Goal: Task Accomplishment & Management: Complete application form

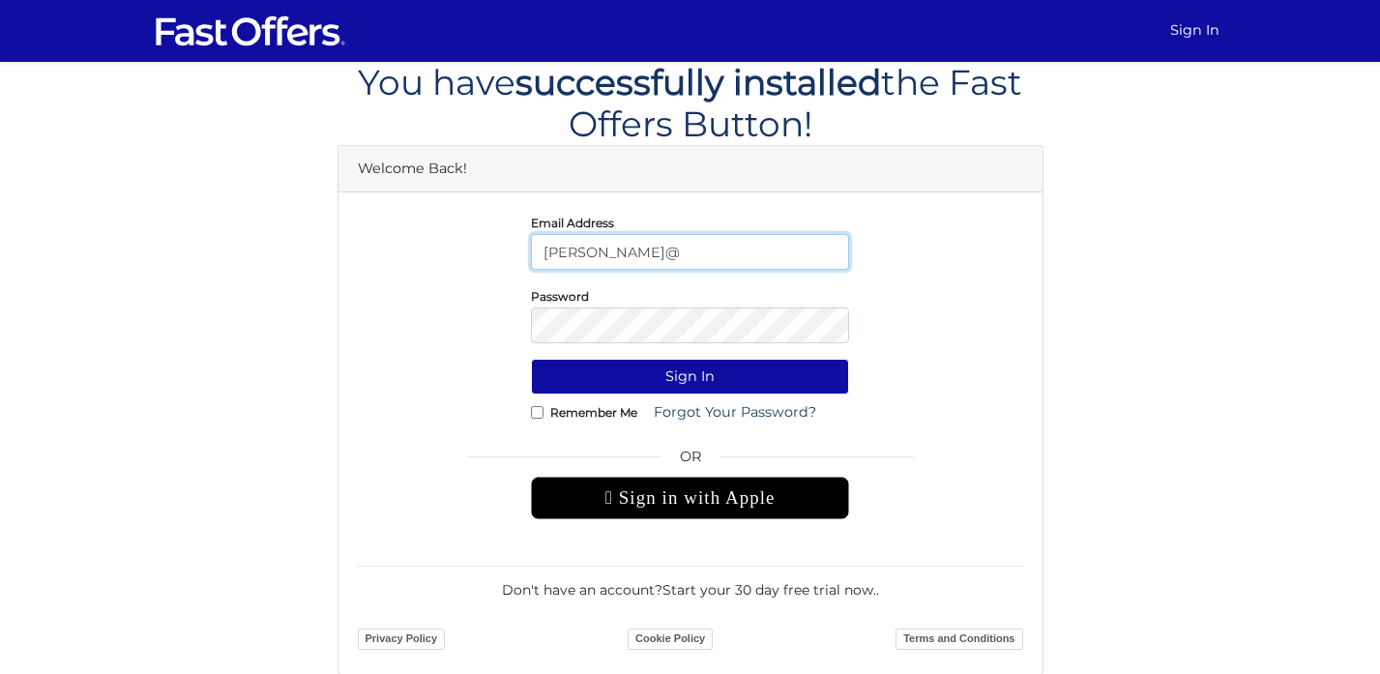
type input "chris@chrisraposo.com"
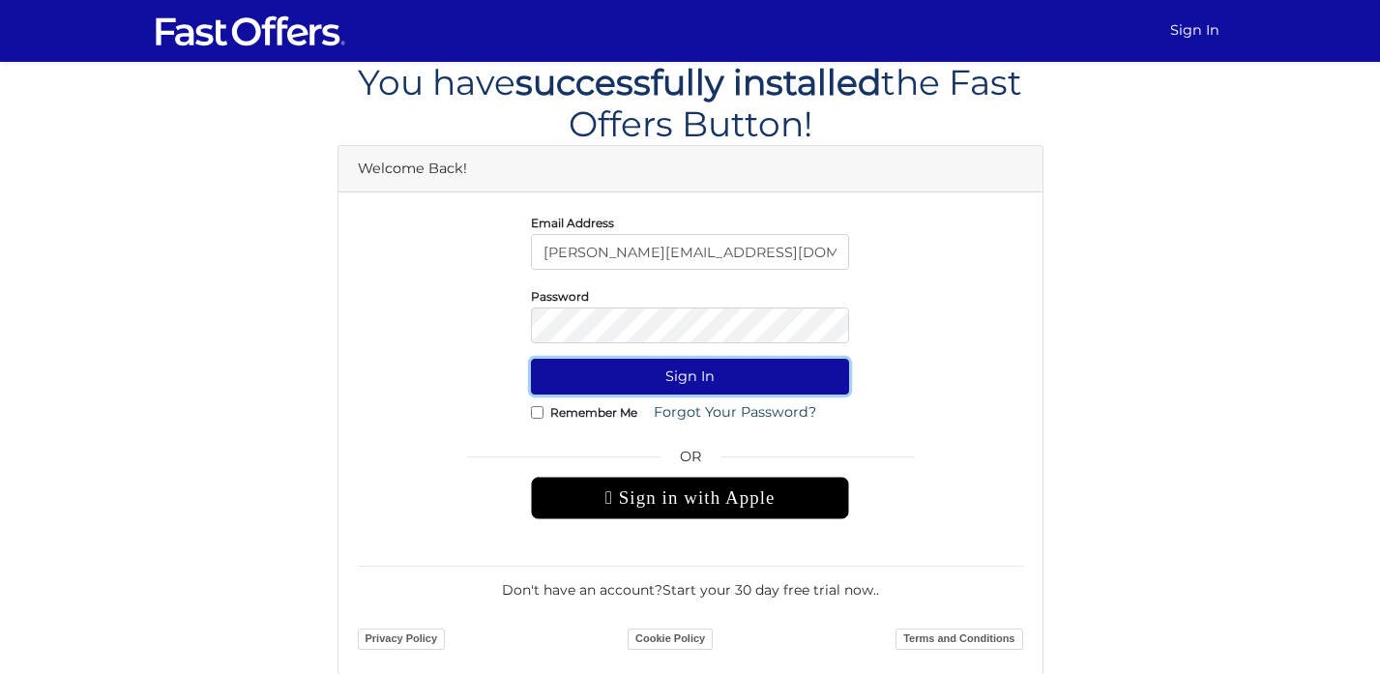
click at [654, 381] on button "Sign In" at bounding box center [690, 377] width 318 height 36
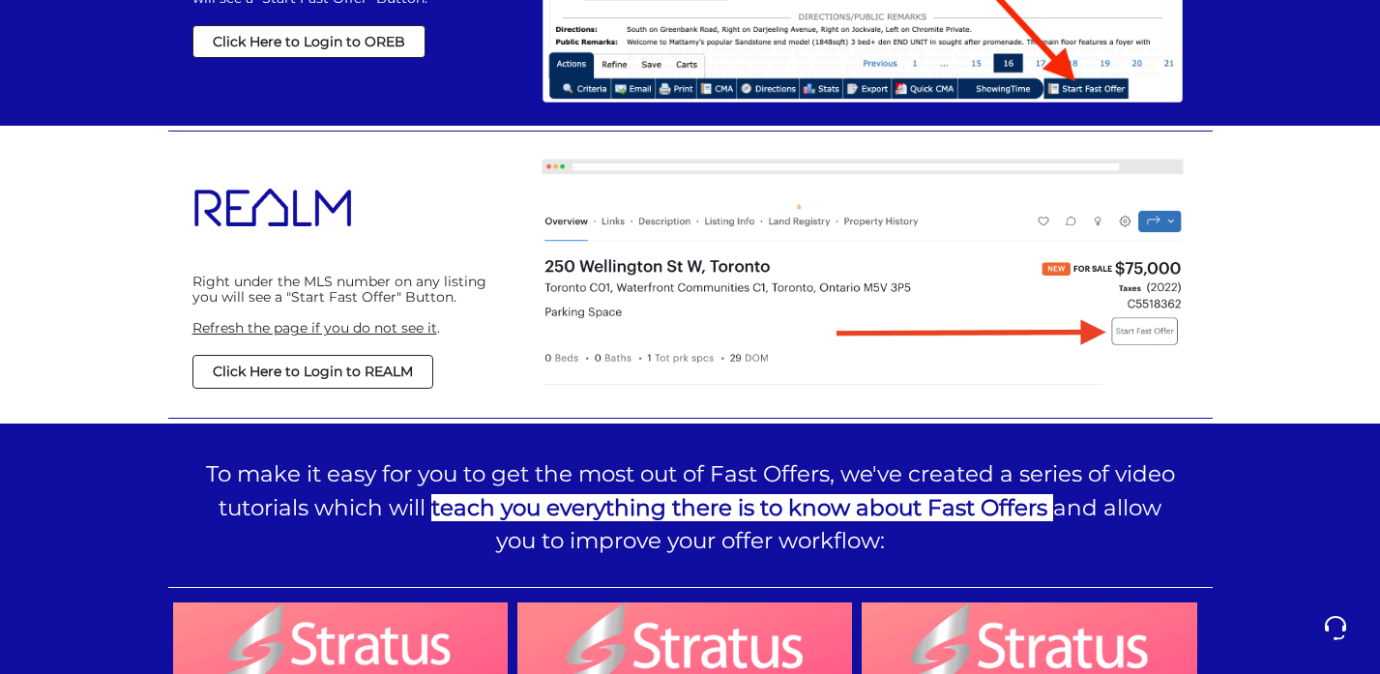
scroll to position [1567, 0]
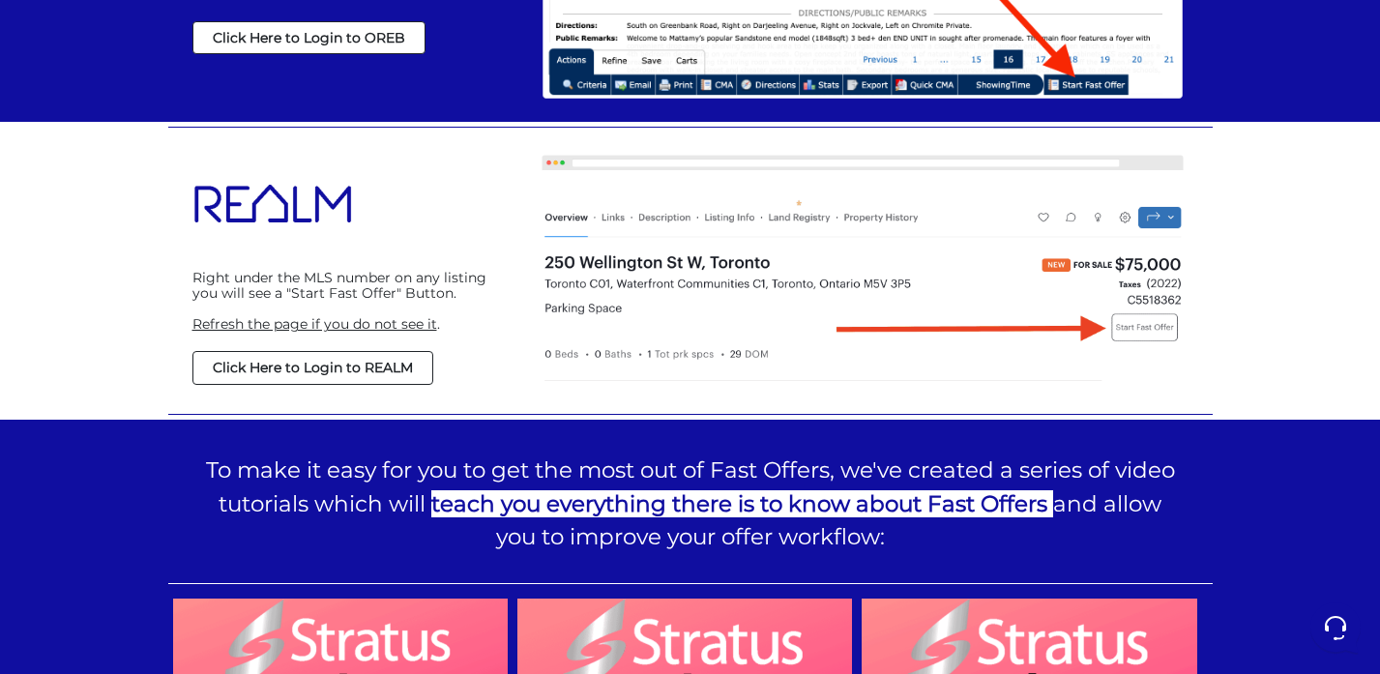
click at [394, 365] on strong "Click Here to Login to REALM" at bounding box center [313, 367] width 200 height 17
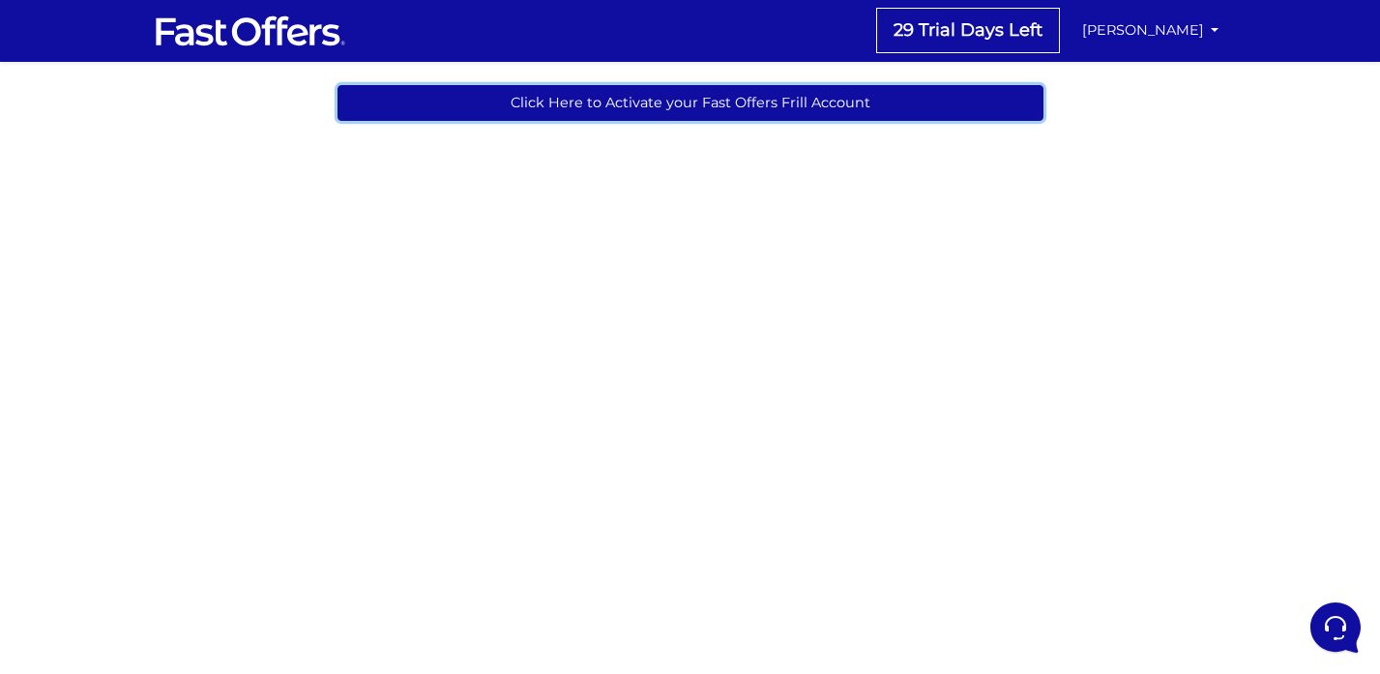
click at [622, 102] on link "Click Here to Activate your Fast Offers Frill Account" at bounding box center [690, 103] width 706 height 36
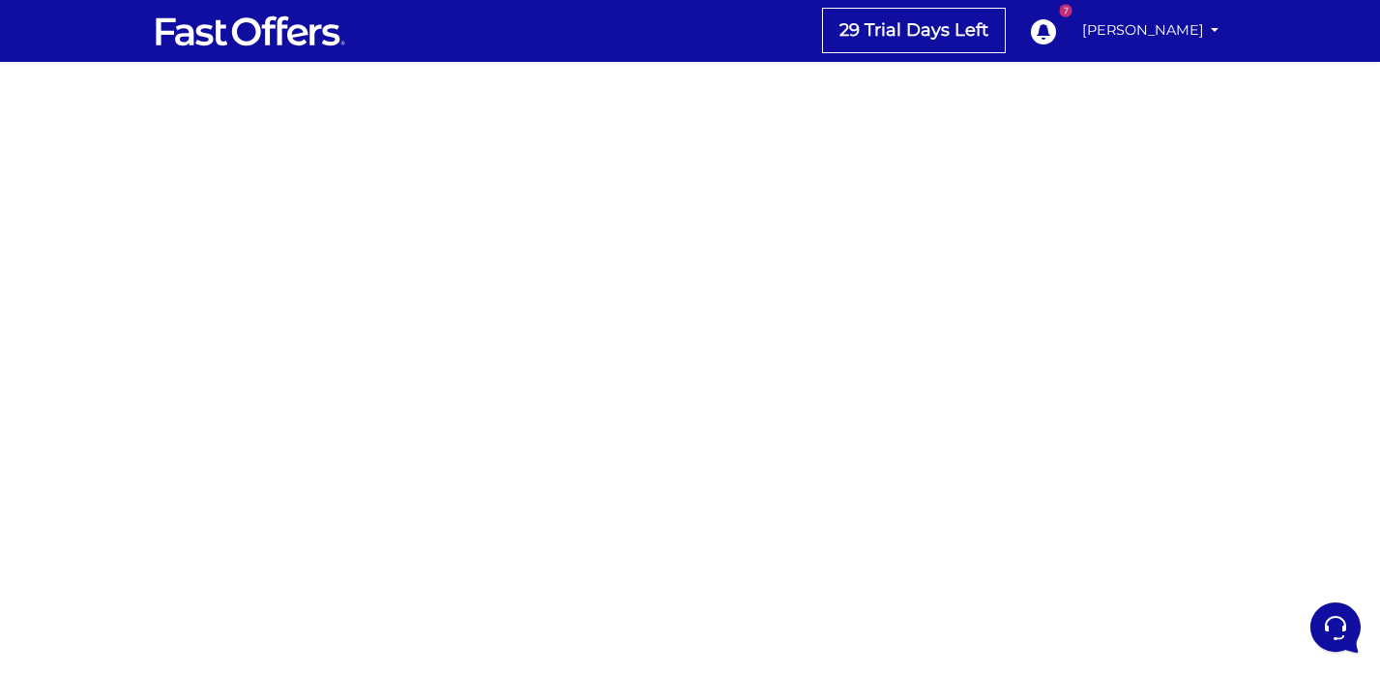
click at [466, 258] on div at bounding box center [690, 545] width 1380 height 967
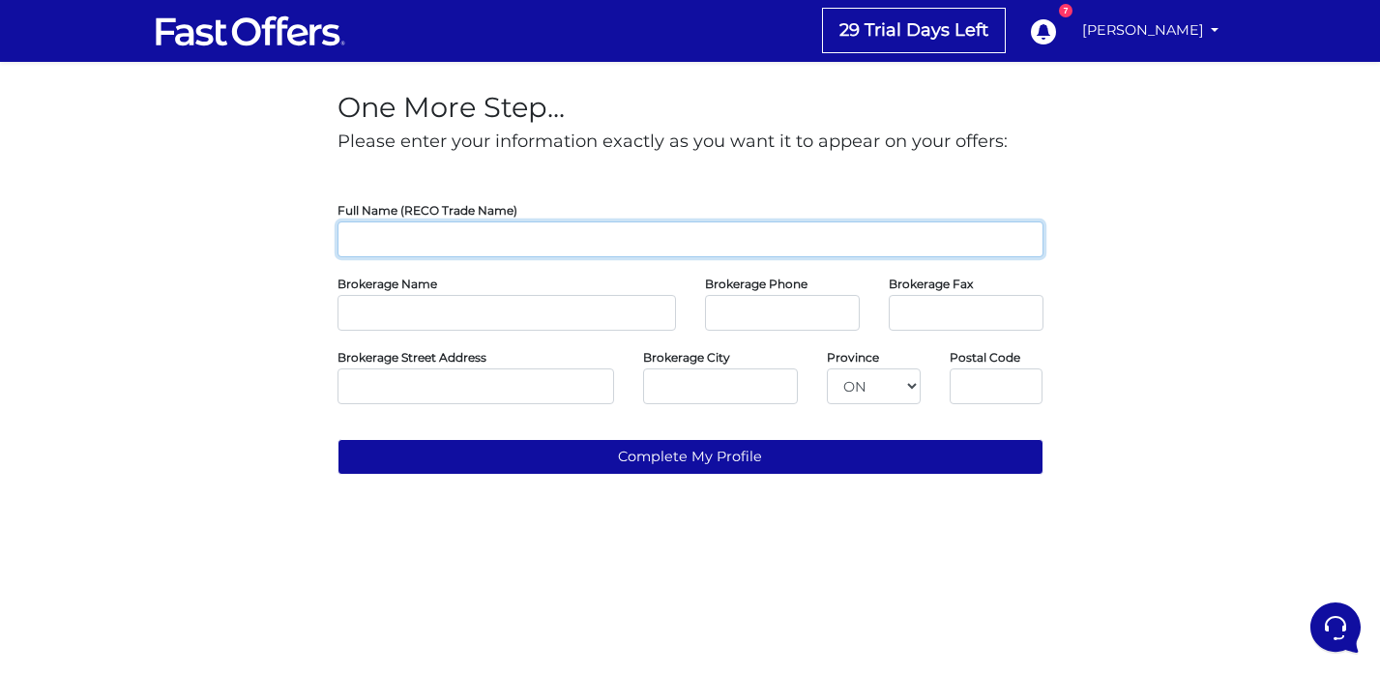
click at [375, 246] on input "text" at bounding box center [690, 239] width 706 height 36
type input "h"
type input "[PERSON_NAME]"
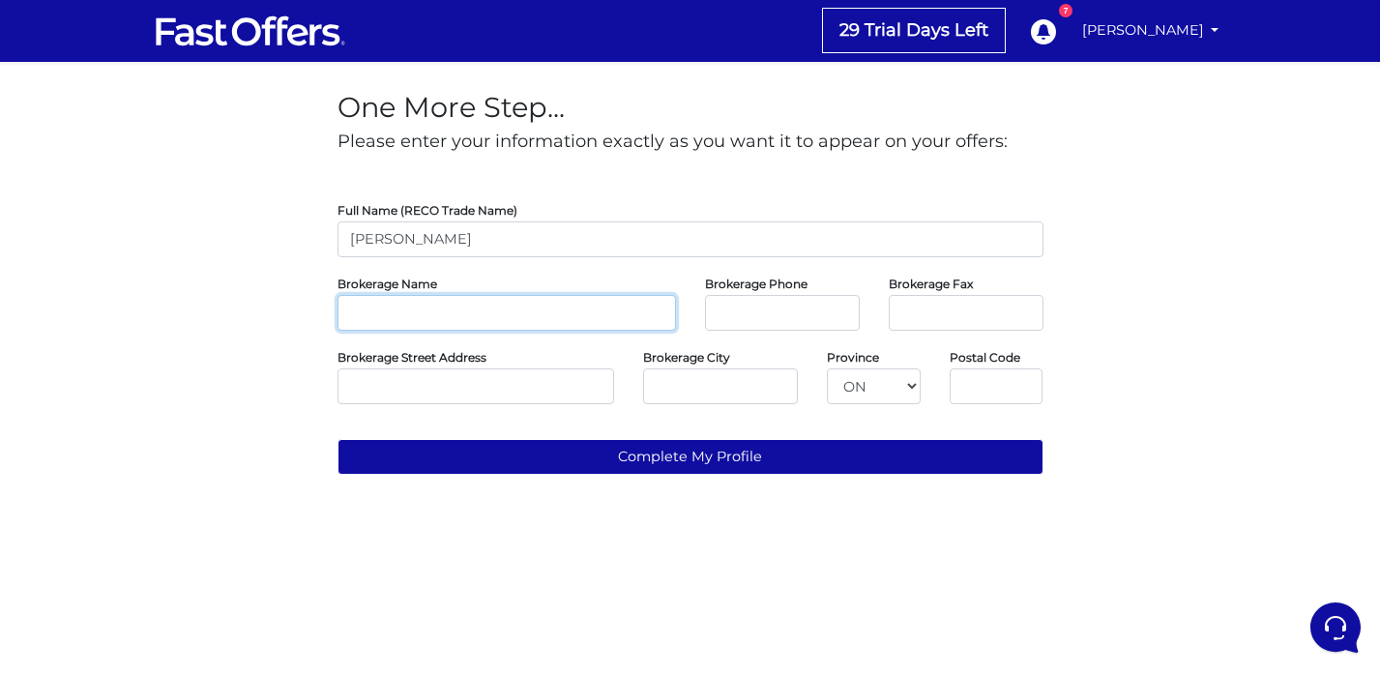
click at [449, 321] on input "text" at bounding box center [506, 313] width 338 height 36
click at [378, 317] on input "R" at bounding box center [506, 313] width 338 height 36
paste input "E/MAX RISE Executives, Brokerage"
type input "RE/MAX RISE Executives, Brokerage"
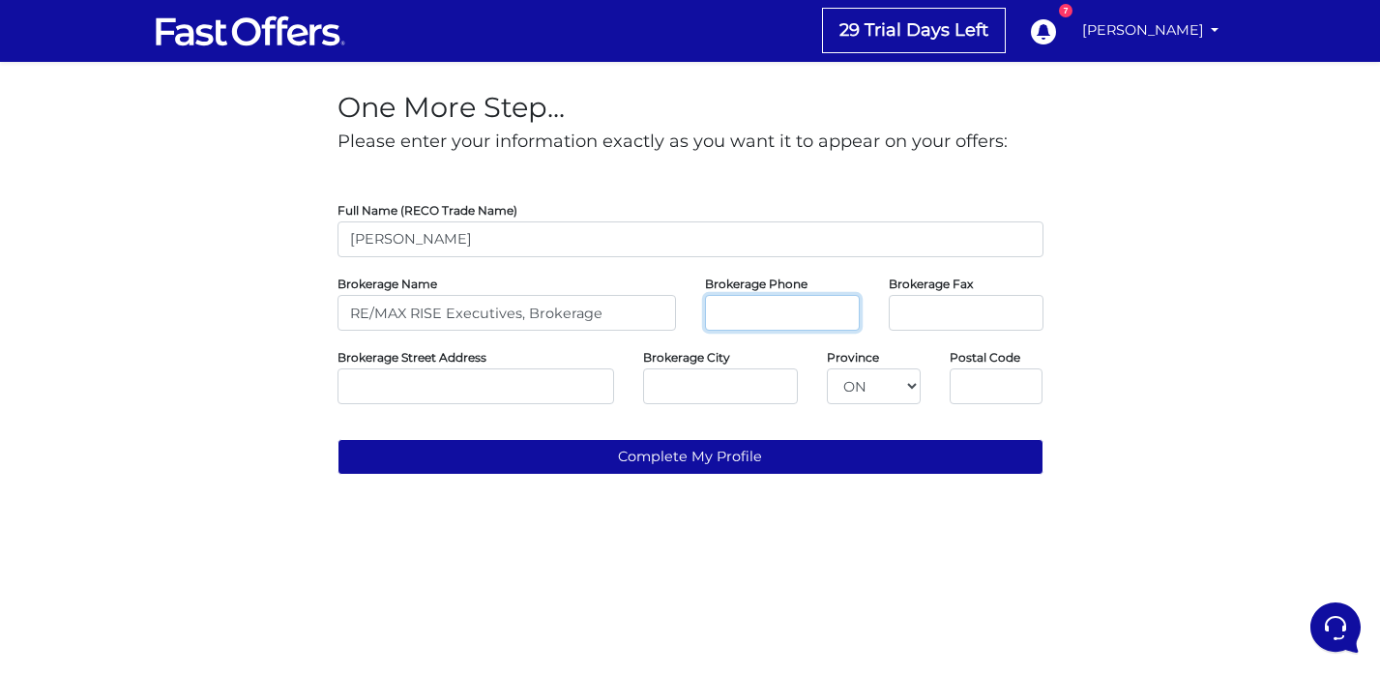
click at [764, 314] on input "tel" at bounding box center [782, 313] width 155 height 36
paste input "(613) 546-4208"
type input "(613) 546-4208"
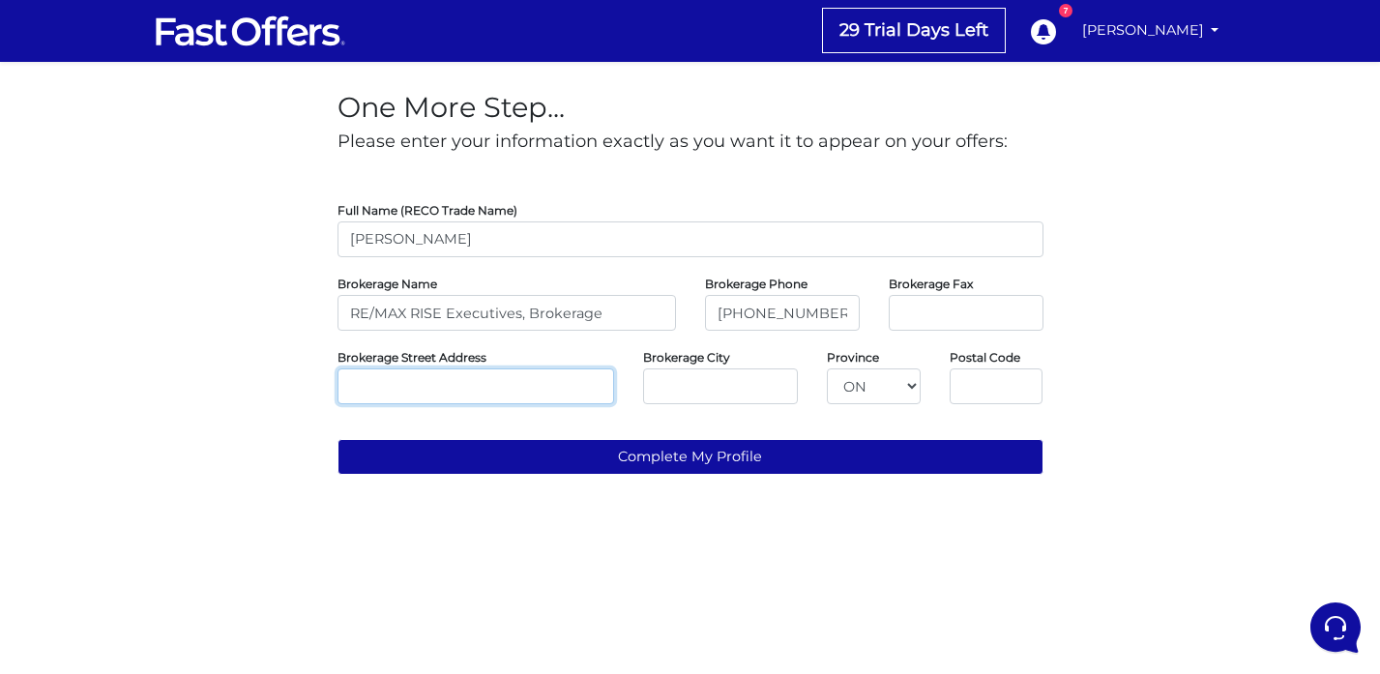
click at [457, 390] on input "text" at bounding box center [475, 386] width 277 height 36
paste input "623 Fortune Crescent Suite 110, Kingston, ON K7P 0L5"
drag, startPoint x: 450, startPoint y: 388, endPoint x: 509, endPoint y: 394, distance: 59.3
click at [509, 394] on input "623 Fortune Crescent Suite 110, Kingston, ON K7P 0L5" at bounding box center [475, 386] width 277 height 36
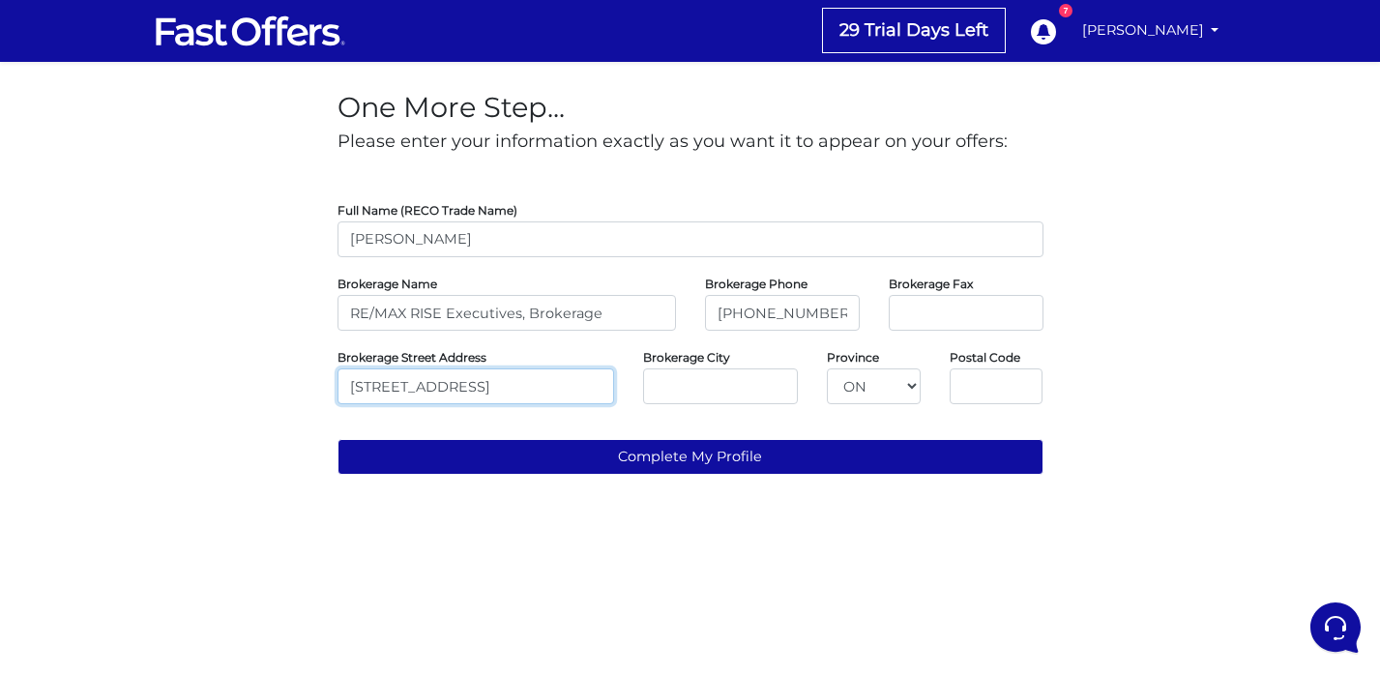
type input "623 Fortune Crescent Suite 110, Kingston, ON K7P 0L5"
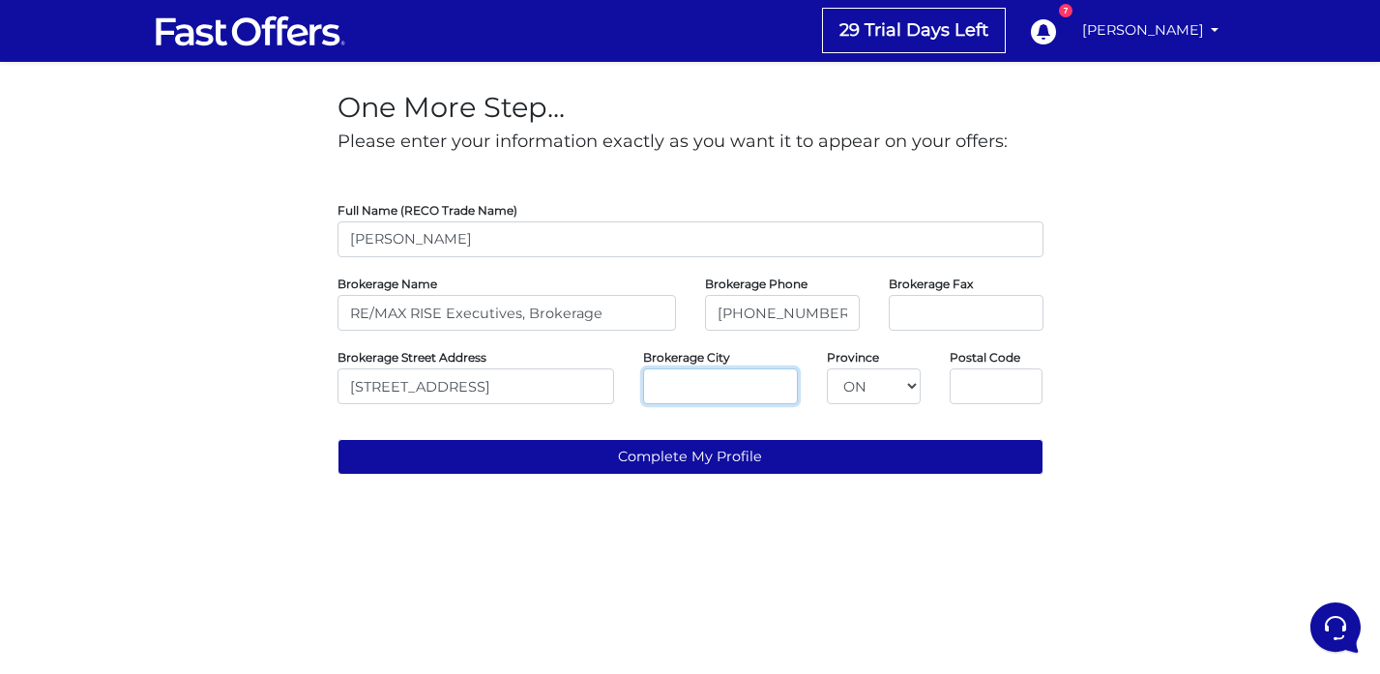
click at [712, 383] on input "text" at bounding box center [720, 386] width 155 height 36
paste input "Kingston"
type input "Kingston"
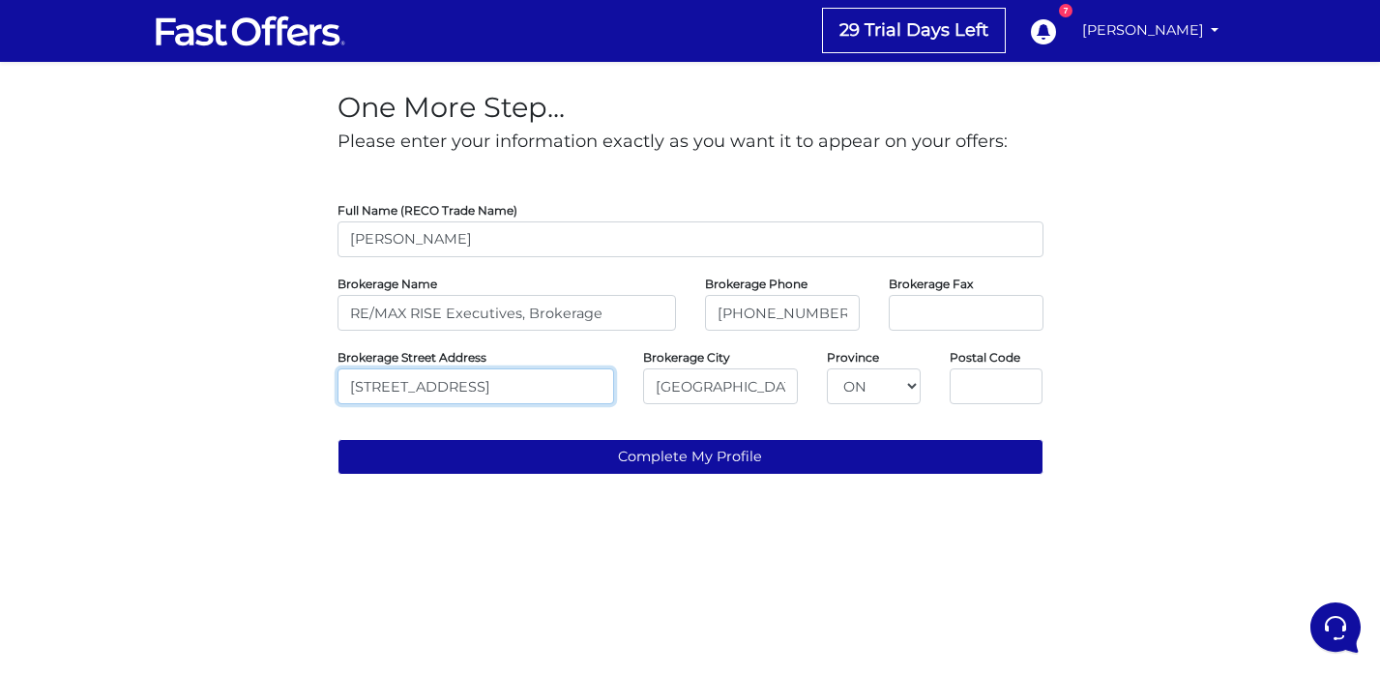
click at [608, 389] on input "623 Fortune Crescent Suite 110, Kingston, ON K7P 0L5" at bounding box center [475, 386] width 277 height 36
drag, startPoint x: 544, startPoint y: 387, endPoint x: 603, endPoint y: 394, distance: 59.4
click at [603, 394] on input "623 Fortune Crescent Suite 110, Kingston, ON K7P 0L5" at bounding box center [475, 386] width 277 height 36
click at [1013, 385] on input "text" at bounding box center [996, 386] width 94 height 36
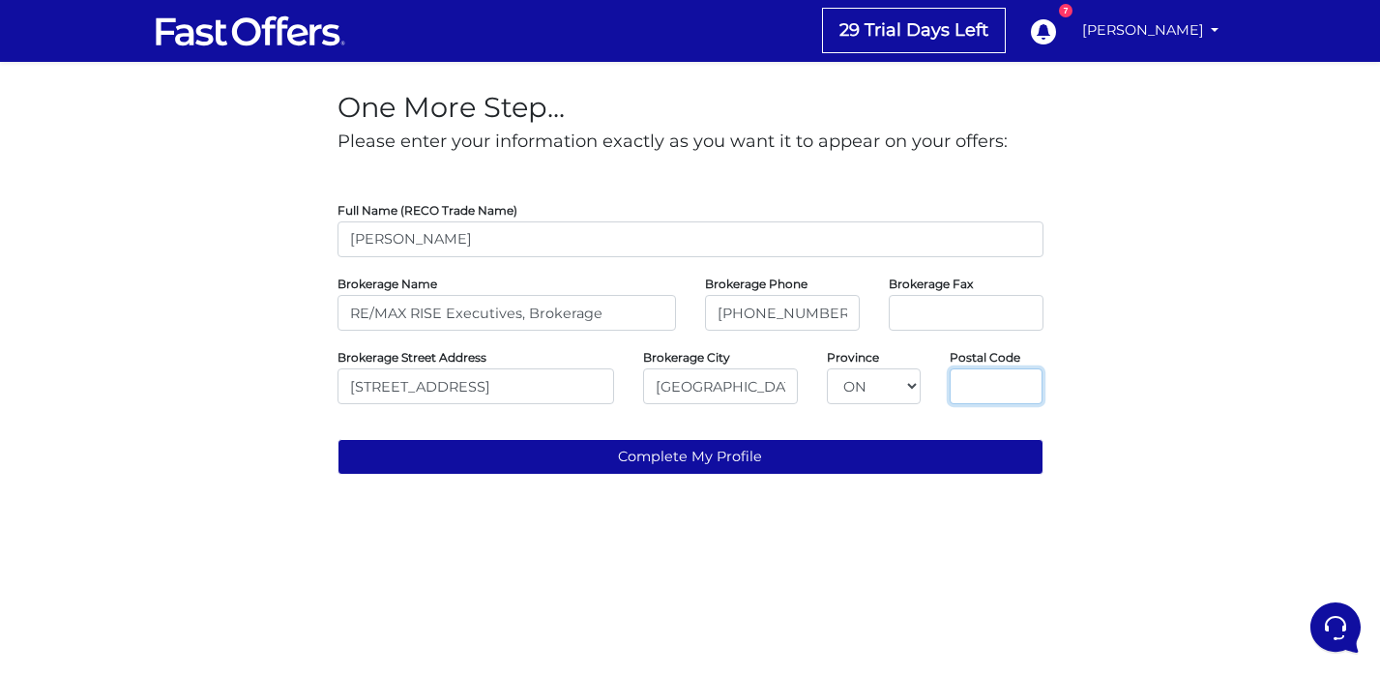
scroll to position [0, 0]
paste input "K7P 0L5"
type input "K7P 0L5"
click at [605, 392] on input "623 Fortune Crescent Suite 110, Kingston, ON K7P 0L5" at bounding box center [475, 386] width 277 height 36
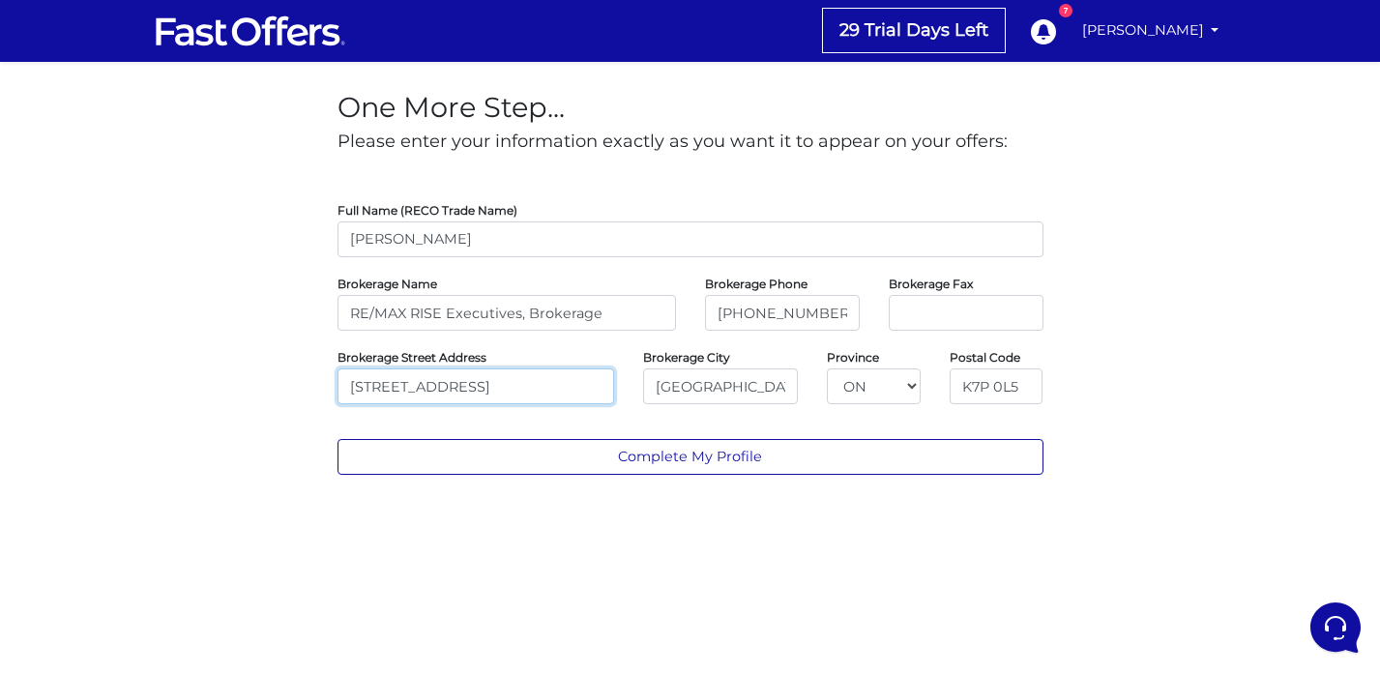
type input "623 Fortune Crescent Suite 110"
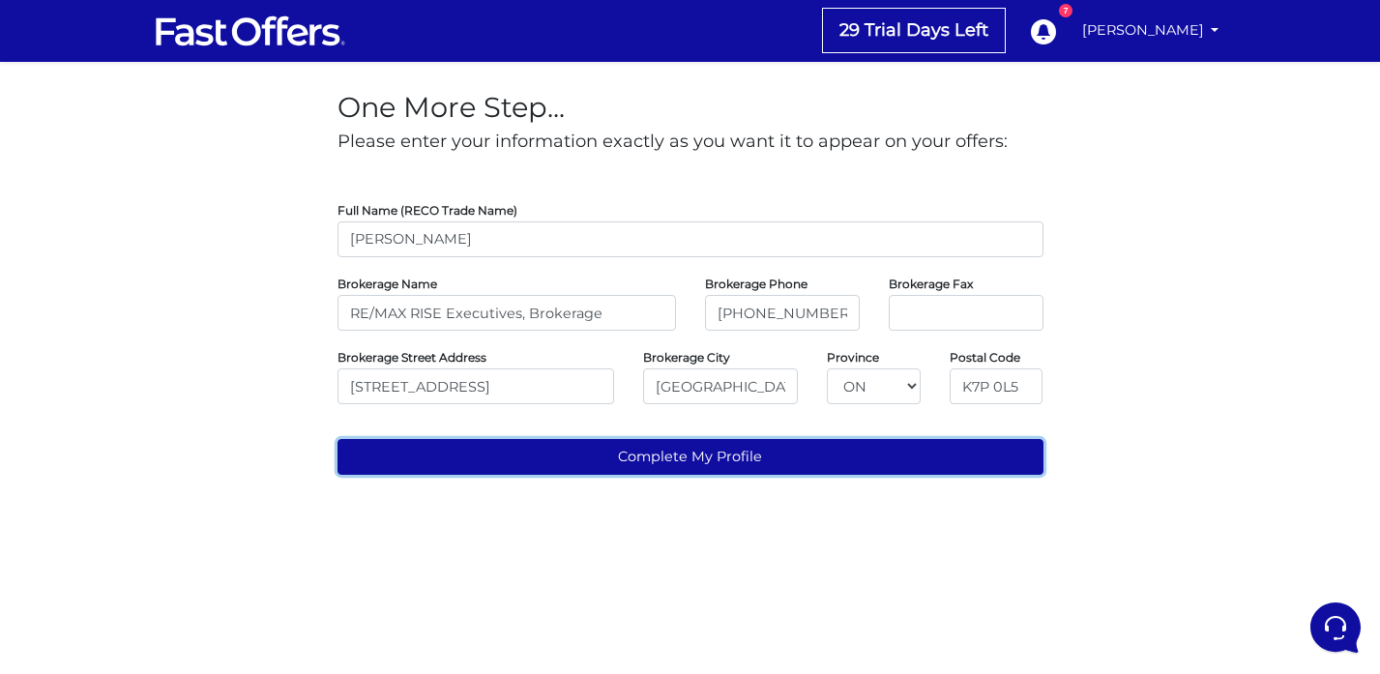
click at [670, 456] on button "Complete My Profile" at bounding box center [690, 457] width 706 height 36
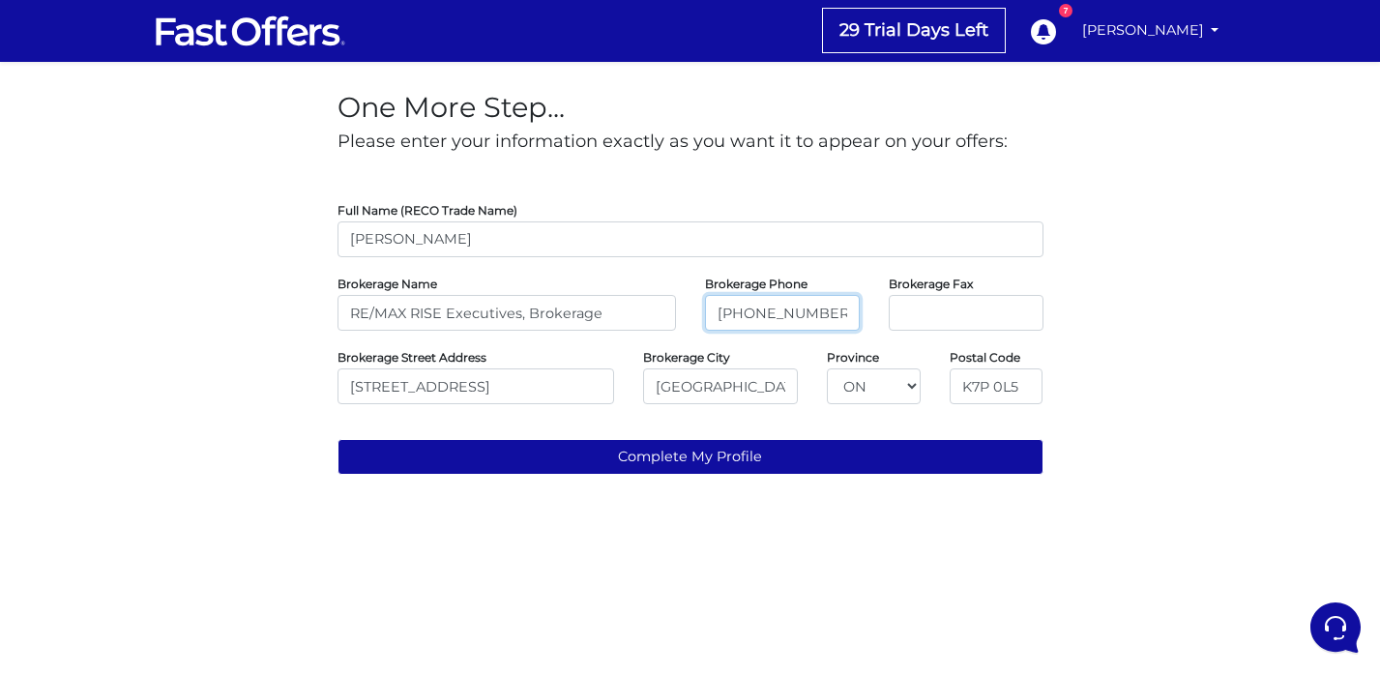
click at [745, 317] on input "(613) 546-4208" at bounding box center [782, 313] width 155 height 36
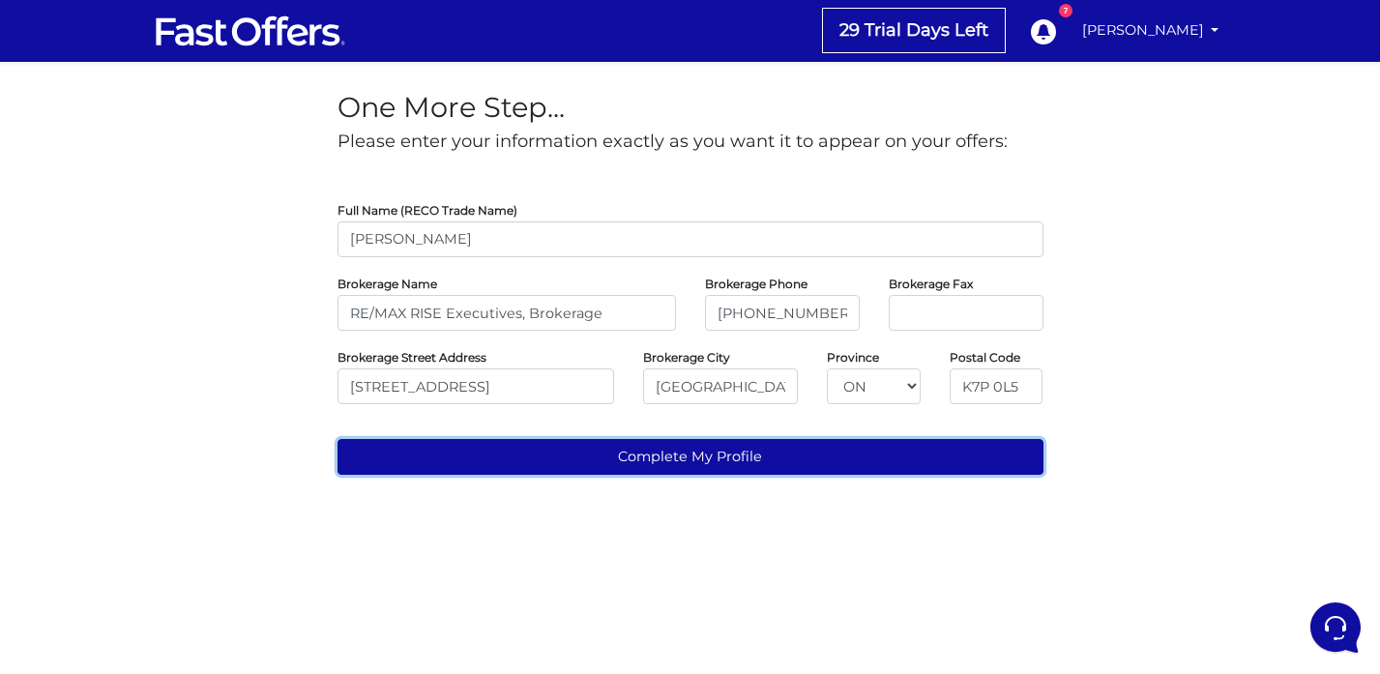
click at [719, 465] on button "Complete My Profile" at bounding box center [690, 457] width 706 height 36
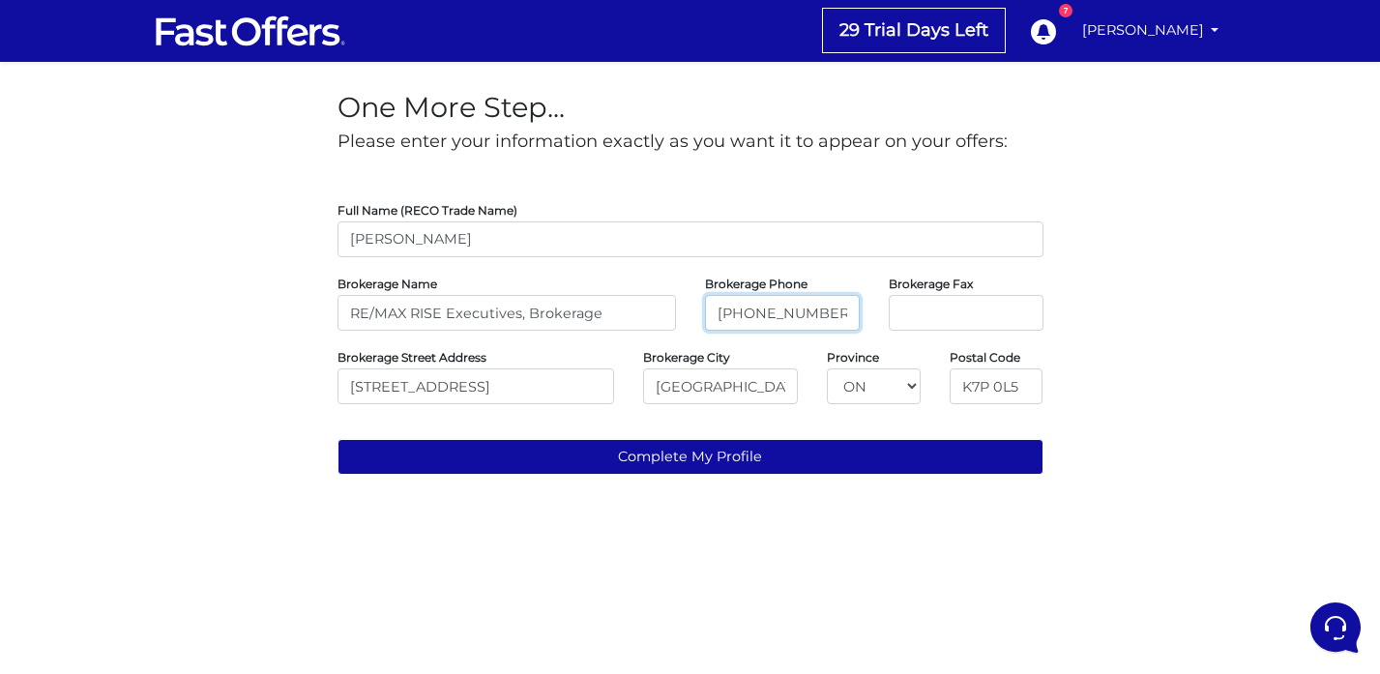
click at [718, 314] on input "613- 546-4208" at bounding box center [782, 313] width 155 height 36
click at [825, 307] on input "(613- 546-4208" at bounding box center [782, 313] width 155 height 36
click at [751, 320] on input "(613- 546-4208)" at bounding box center [782, 313] width 155 height 36
click at [720, 313] on input "(613-546-4208)" at bounding box center [782, 313] width 155 height 36
click at [827, 314] on input "613-546-4208)" at bounding box center [782, 313] width 155 height 36
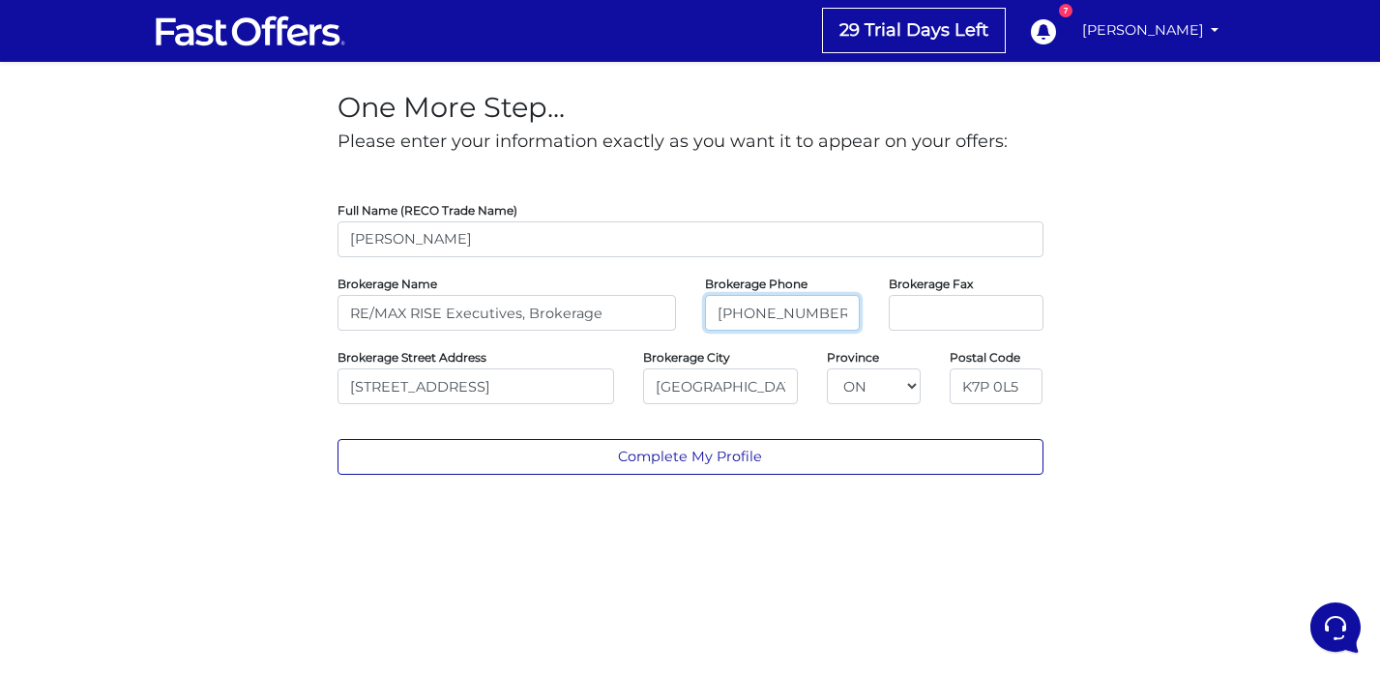
type input "613-546-4208"
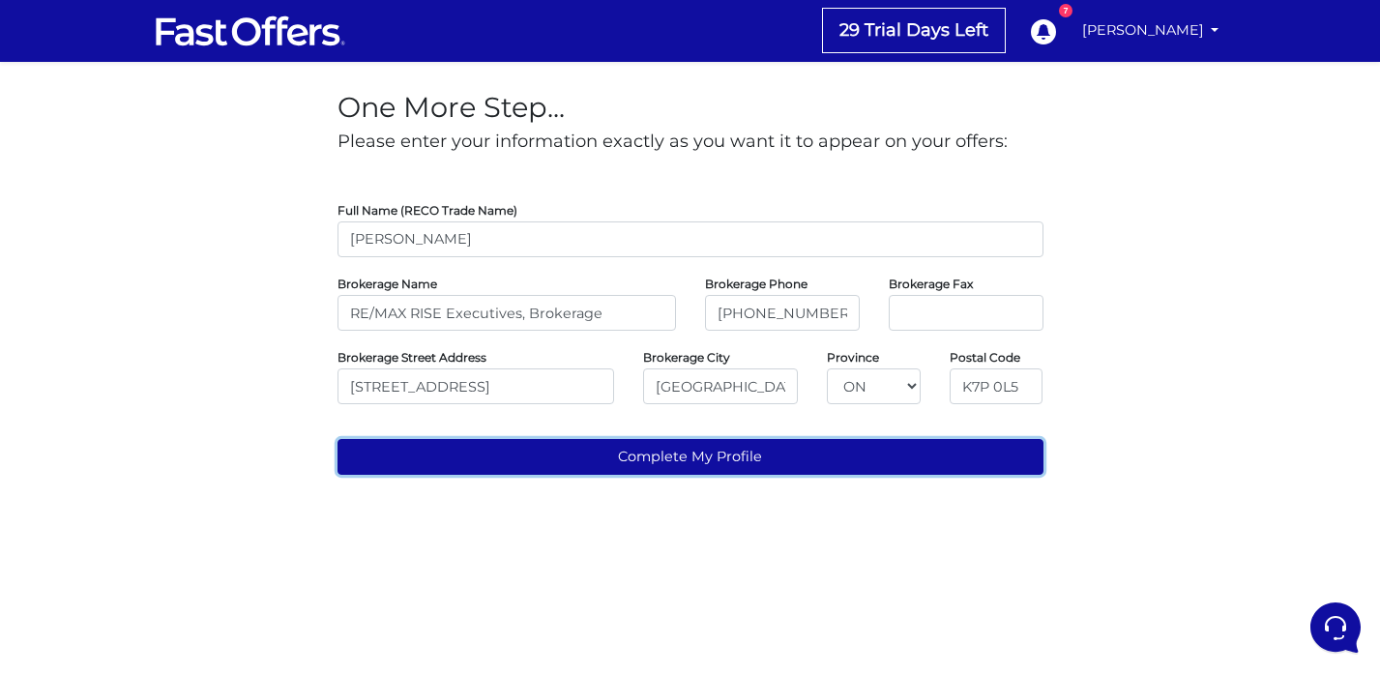
click at [852, 458] on button "Complete My Profile" at bounding box center [690, 457] width 706 height 36
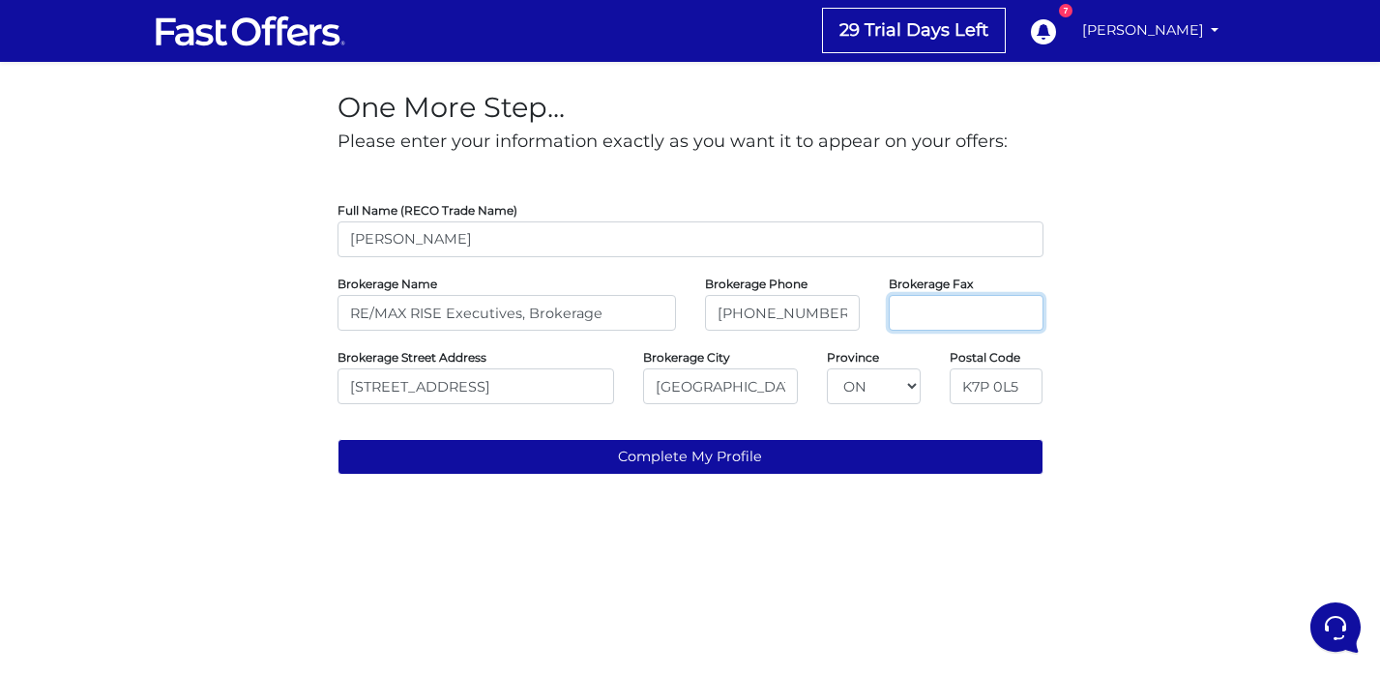
paste input "(613) 546-4208"
click at [935, 316] on input "(613) 546-4208" at bounding box center [966, 313] width 155 height 36
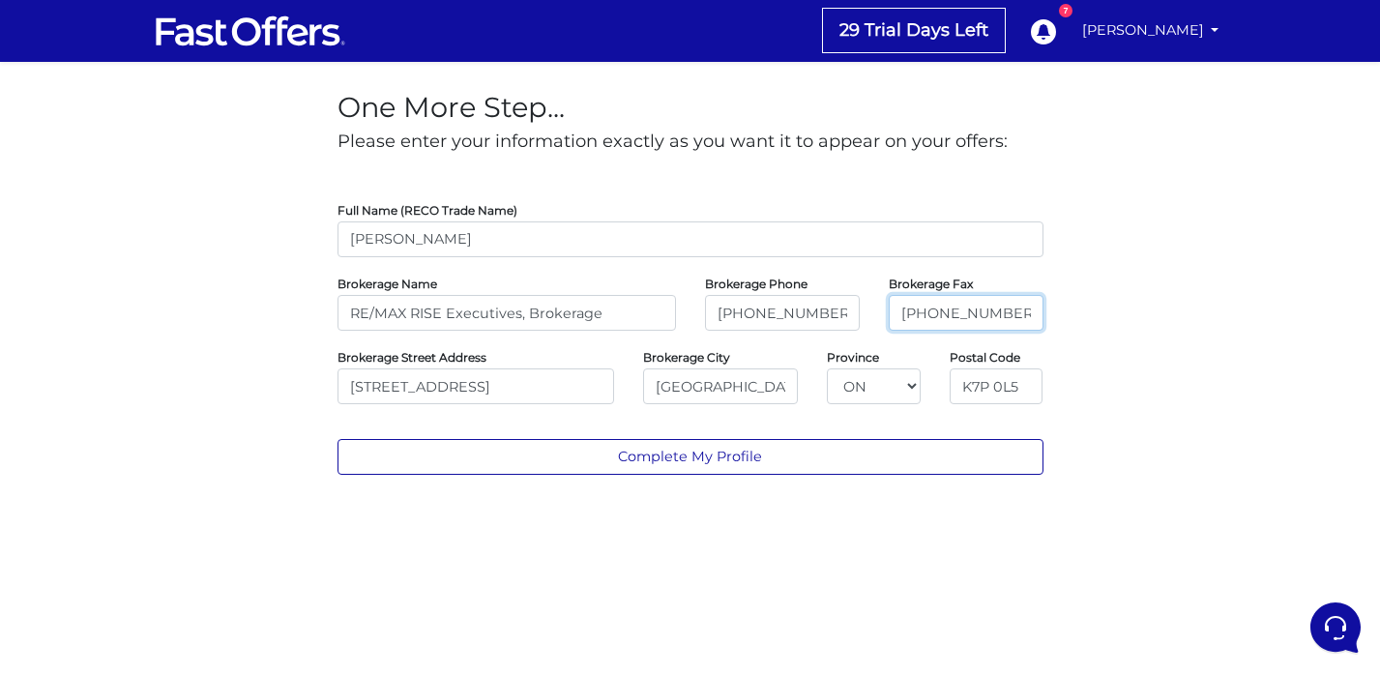
type input "613-546-4208"
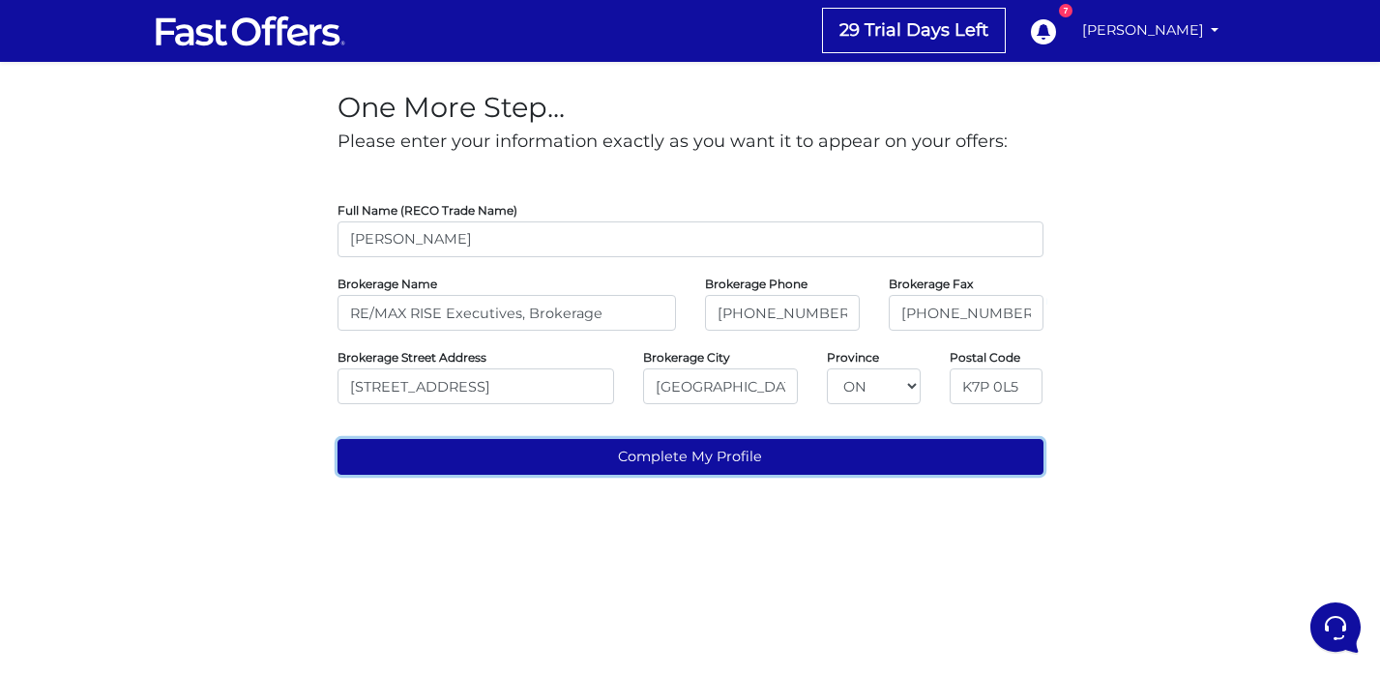
click at [802, 452] on button "Complete My Profile" at bounding box center [690, 457] width 706 height 36
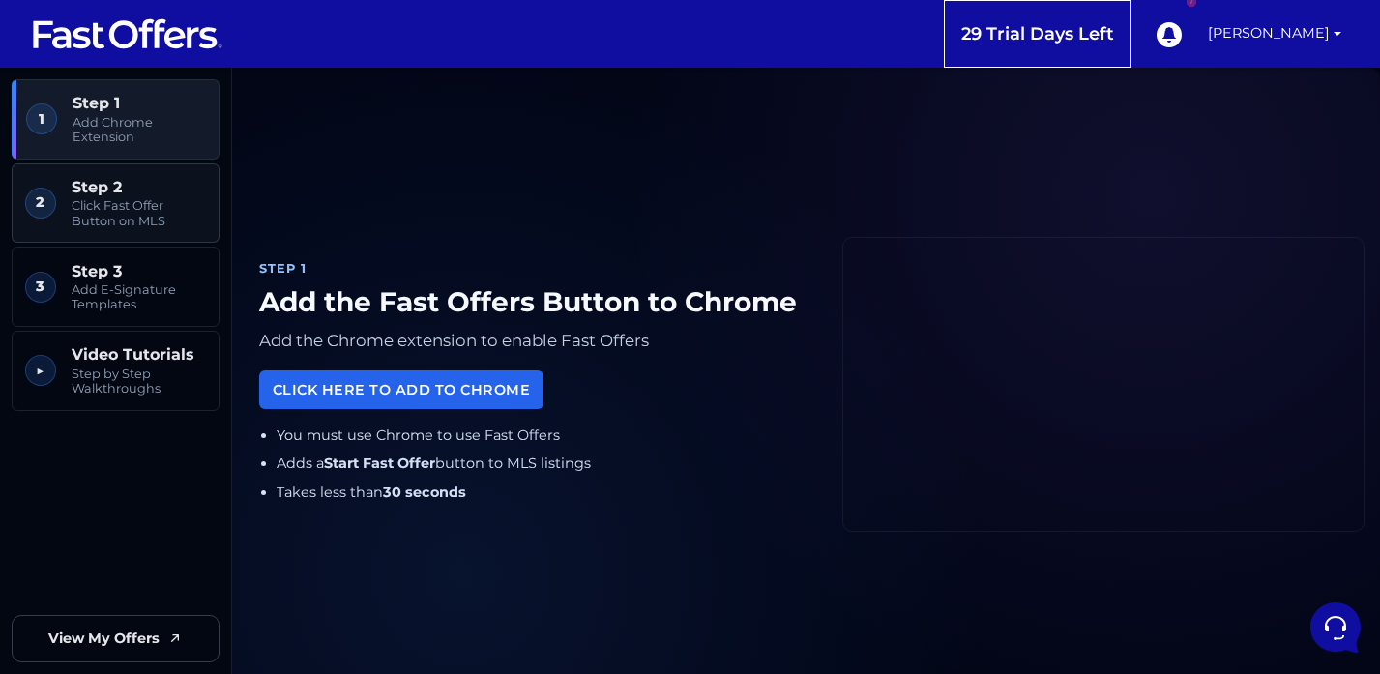
click at [108, 225] on span "Click Fast Offer Button on MLS" at bounding box center [139, 213] width 134 height 30
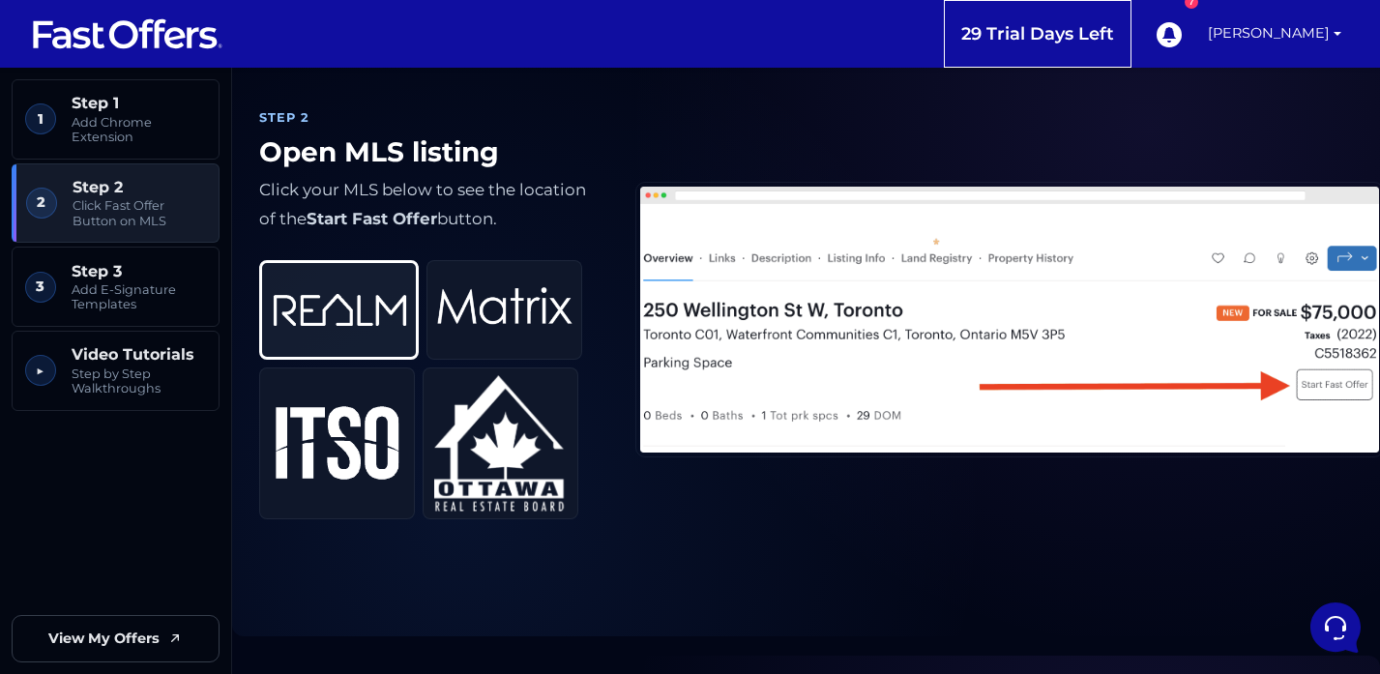
scroll to position [720, 0]
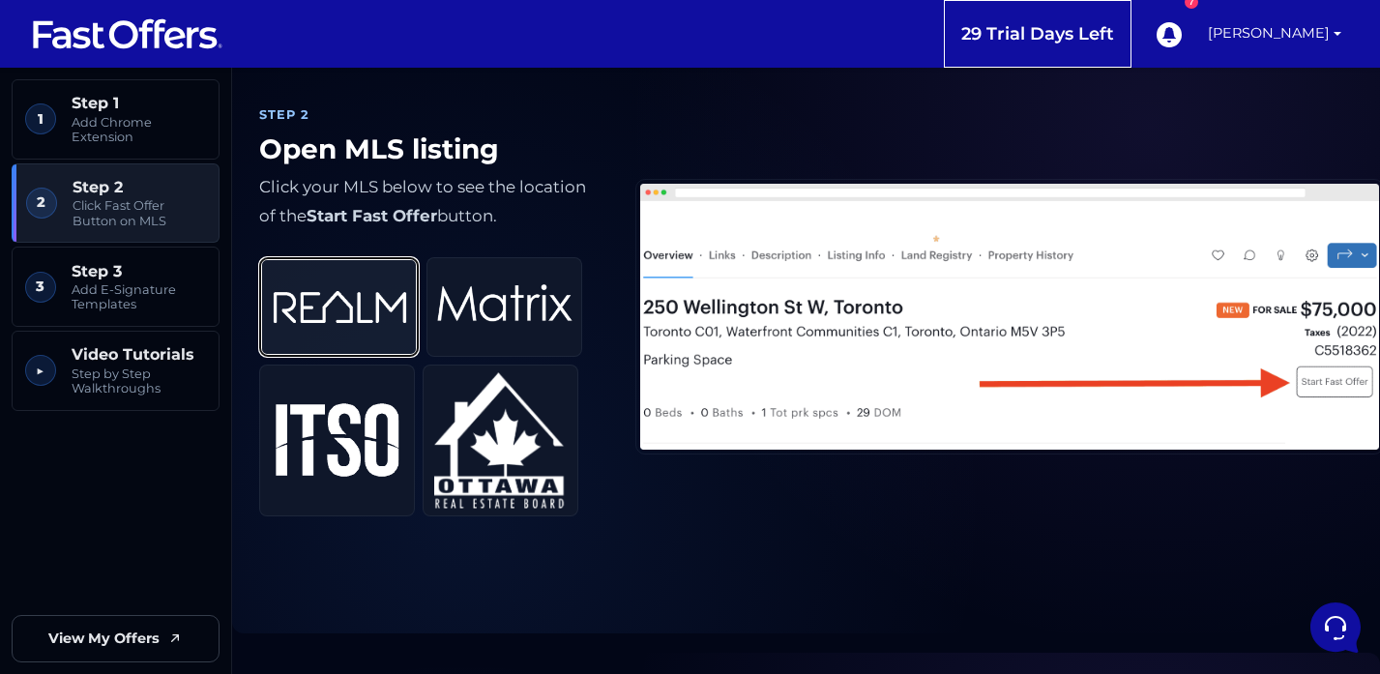
click at [303, 298] on img at bounding box center [339, 306] width 135 height 79
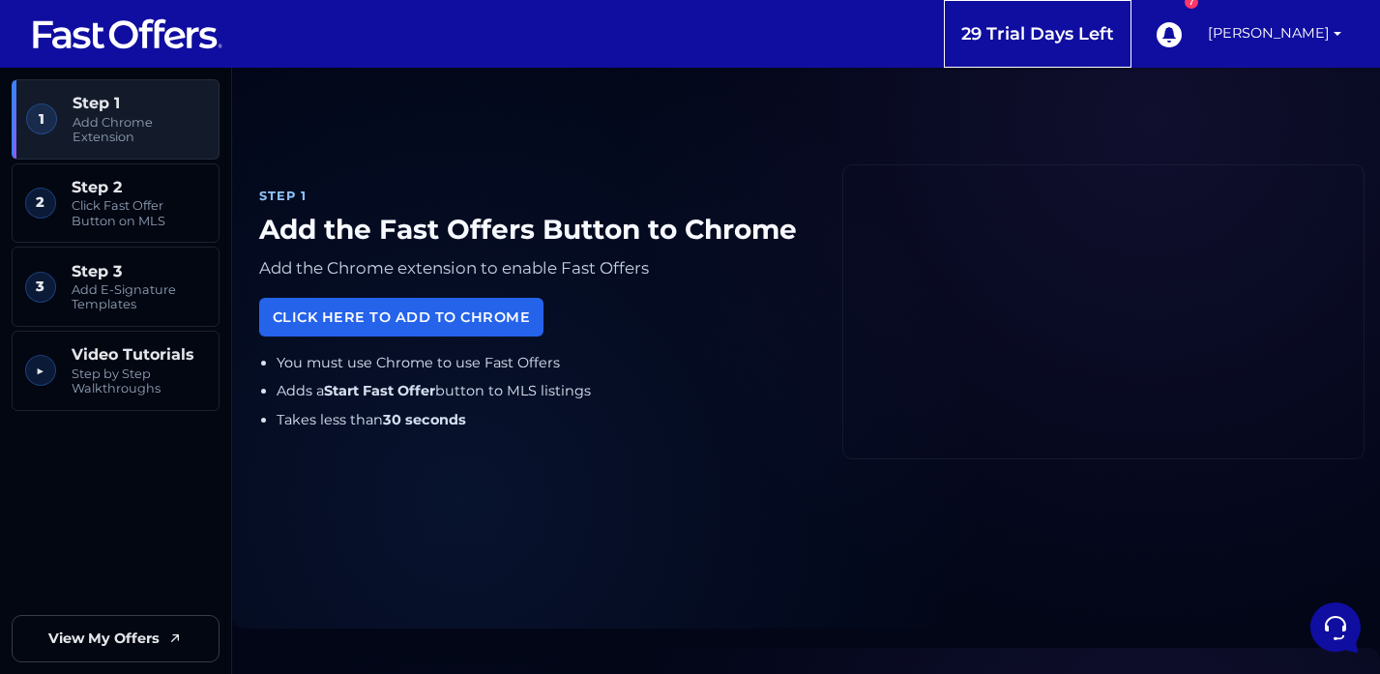
scroll to position [0, 0]
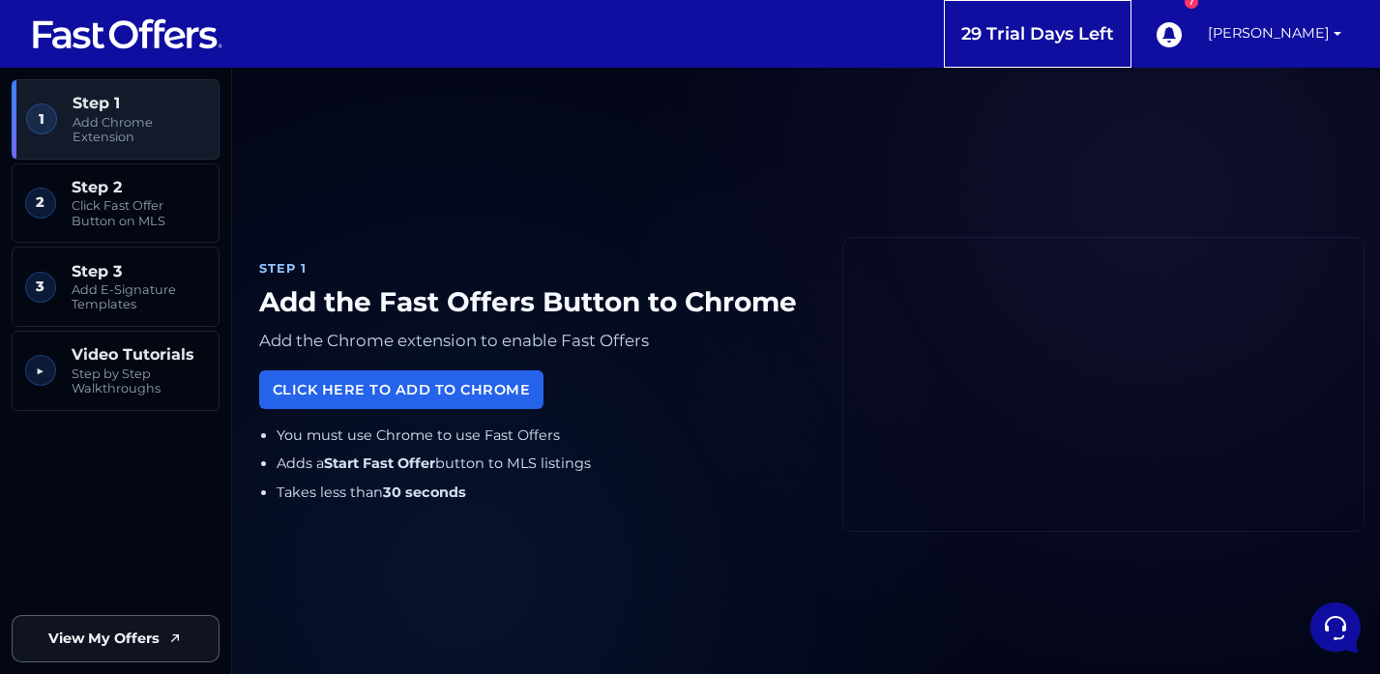
click at [134, 635] on span "View My Offers" at bounding box center [103, 638] width 111 height 22
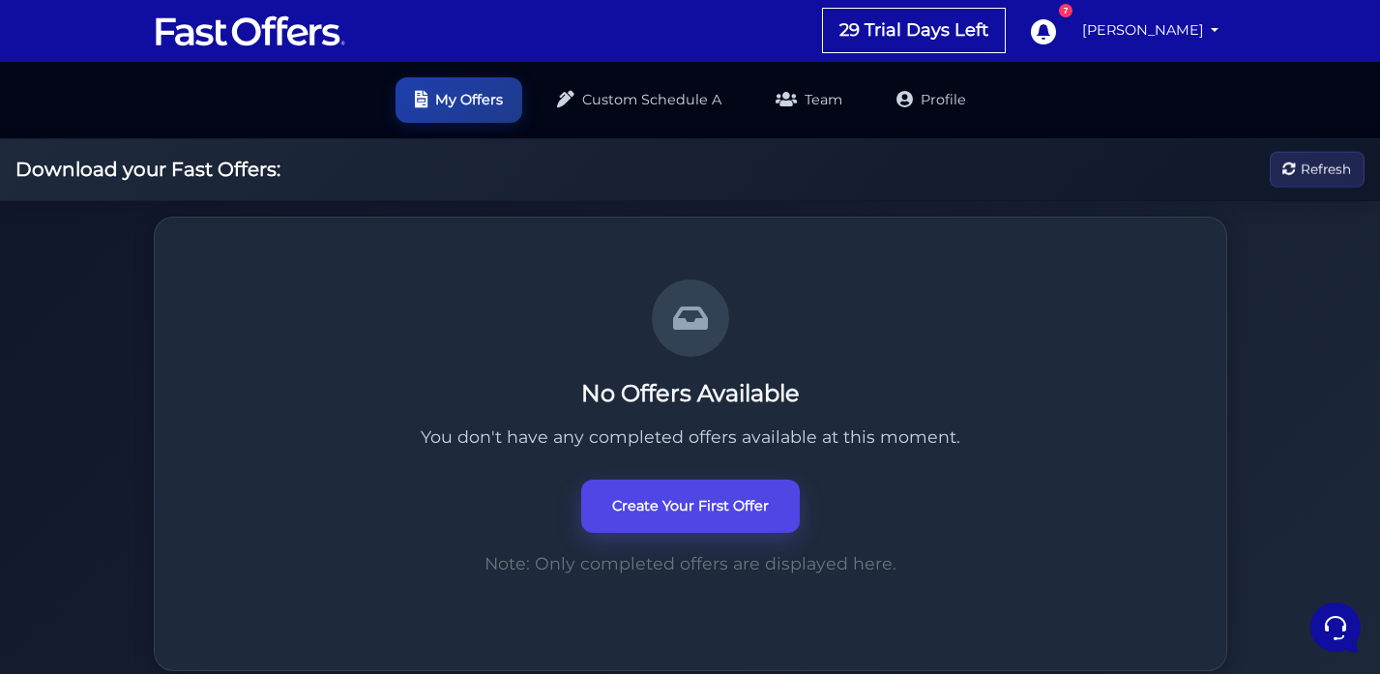
click at [671, 514] on link "Create Your First Offer" at bounding box center [690, 506] width 219 height 53
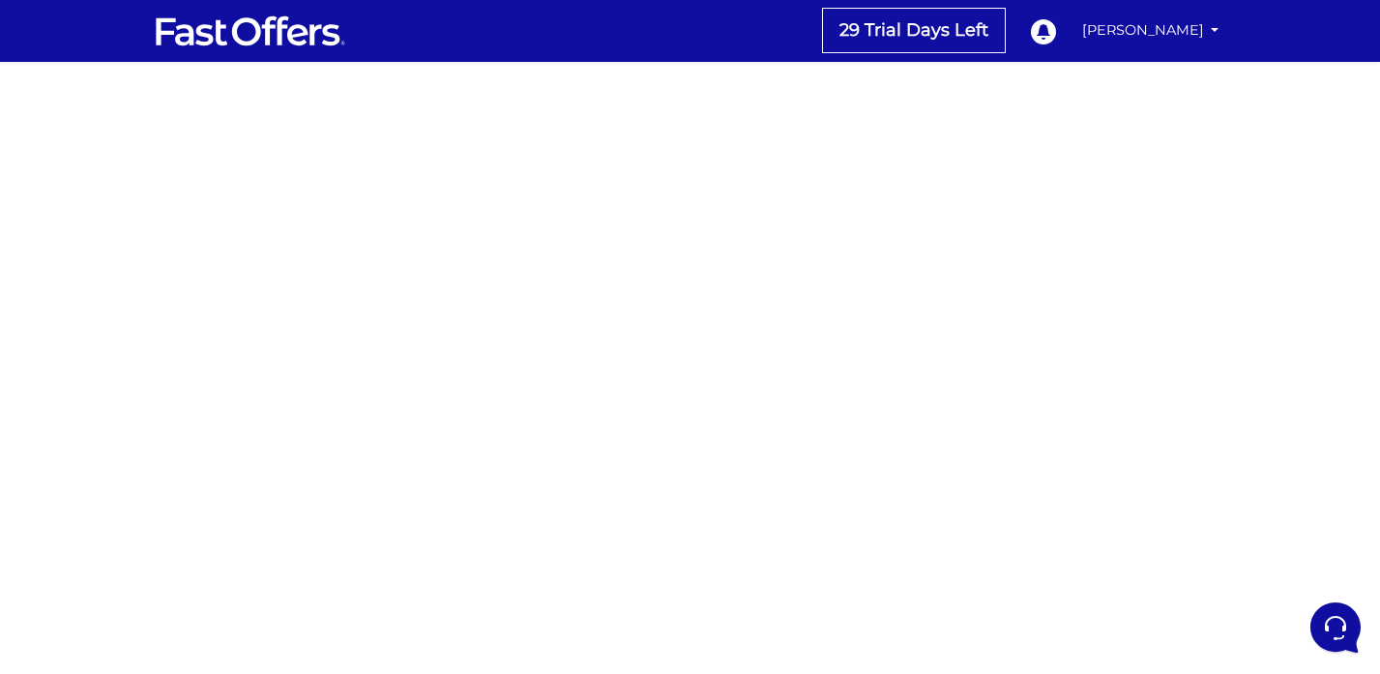
scroll to position [354, 0]
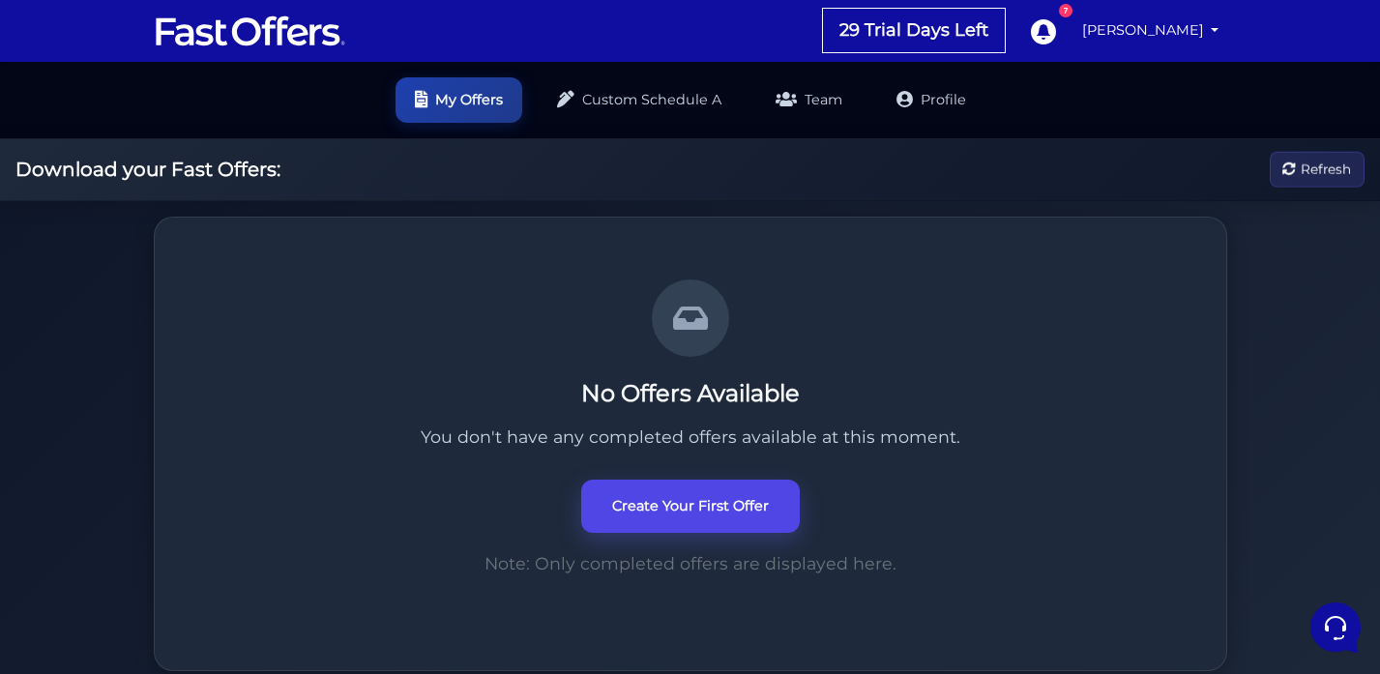
click at [667, 506] on link "Create Your First Offer" at bounding box center [690, 506] width 219 height 53
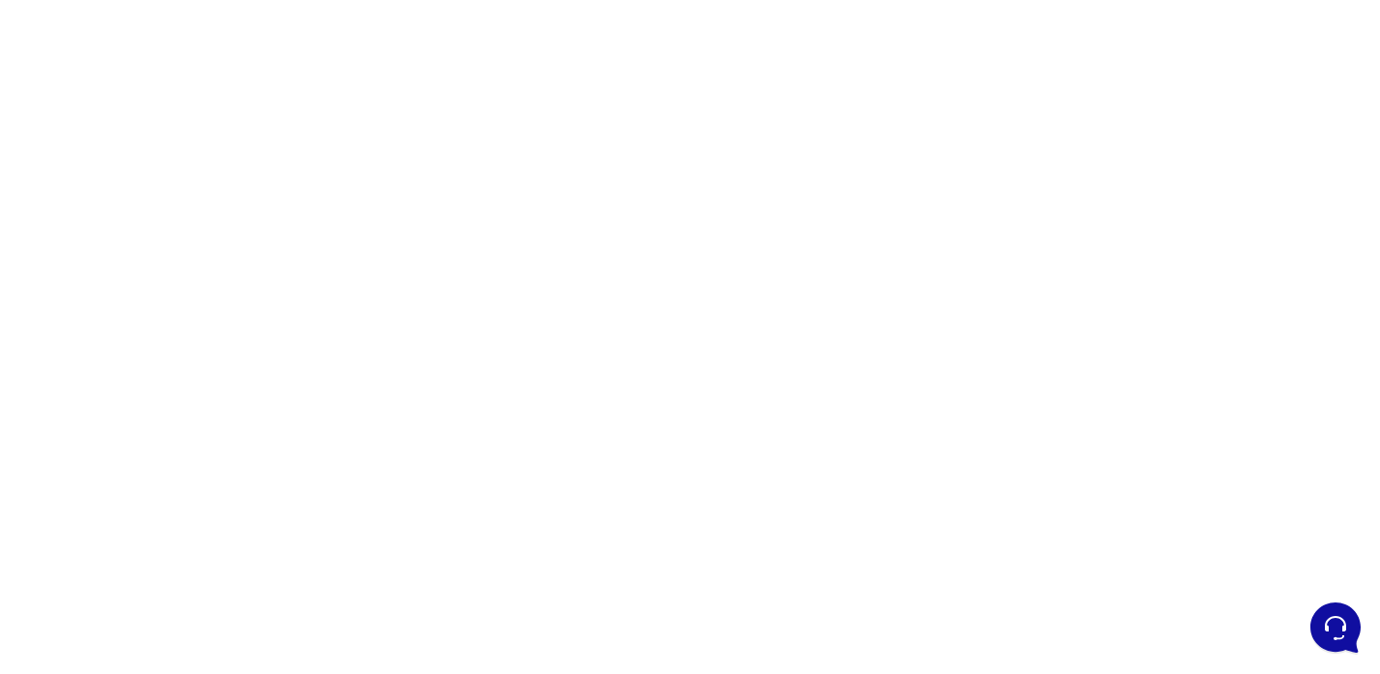
click at [429, 125] on div at bounding box center [690, 191] width 1380 height 967
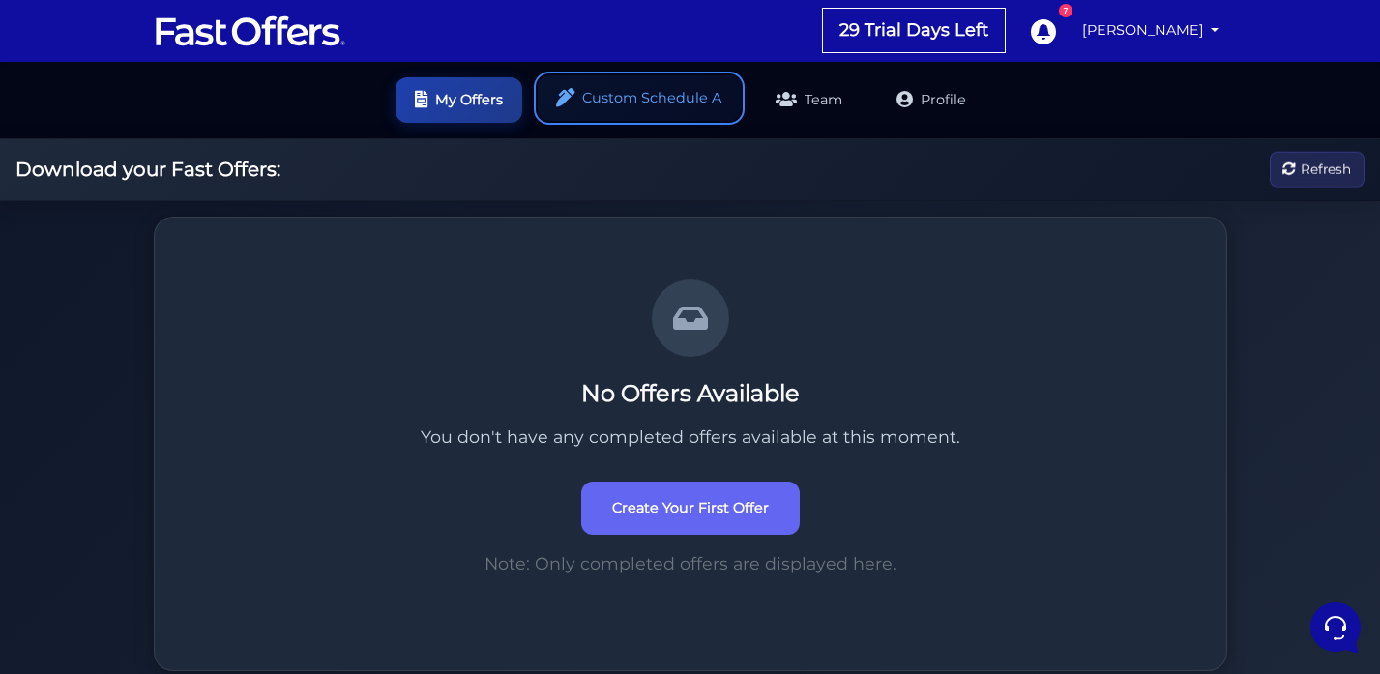
click at [623, 98] on link "Custom Schedule A" at bounding box center [639, 97] width 203 height 45
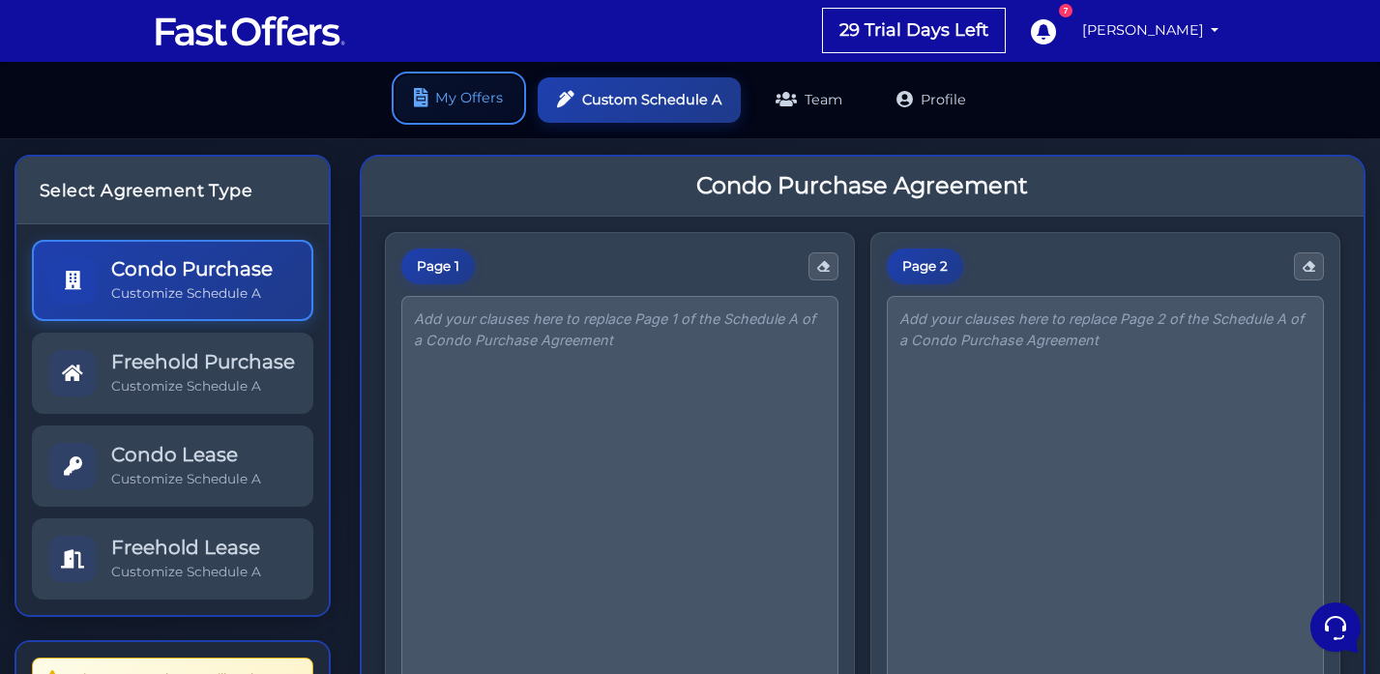
click at [441, 104] on link "My Offers" at bounding box center [458, 97] width 127 height 45
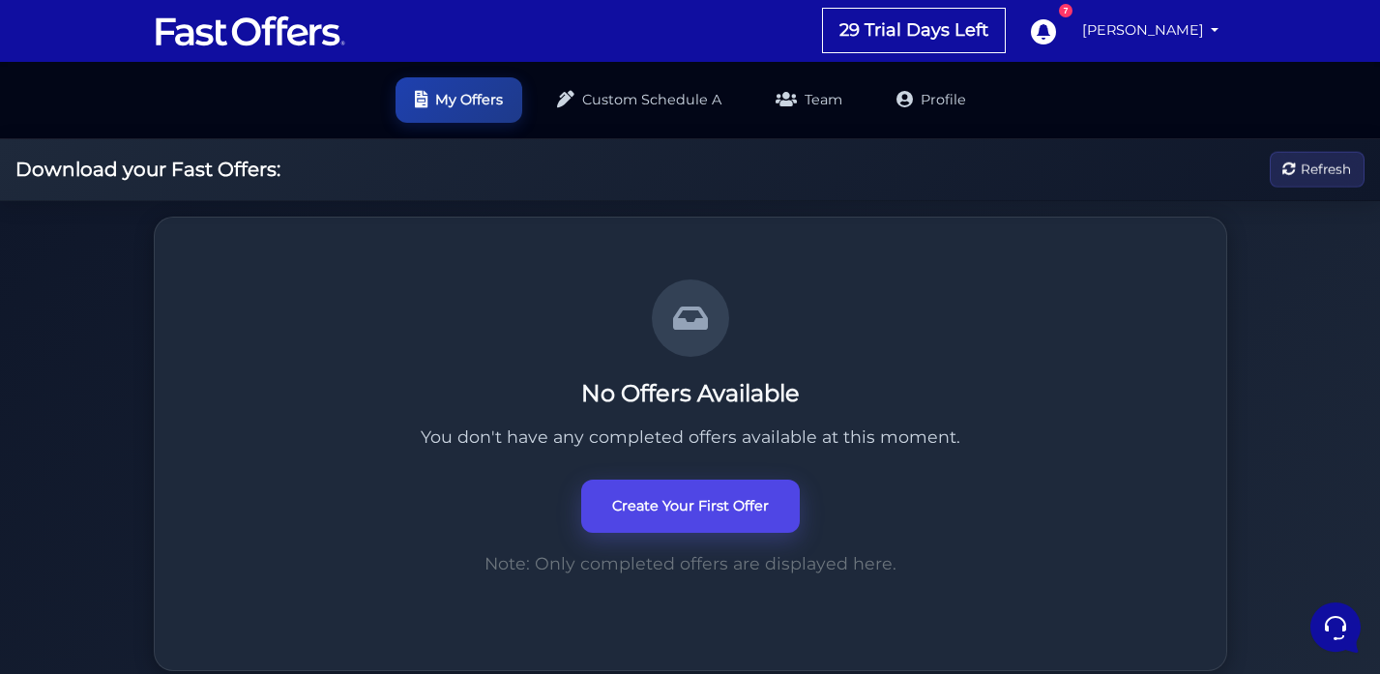
click at [691, 516] on link "Create Your First Offer" at bounding box center [690, 506] width 219 height 53
